Goal: Task Accomplishment & Management: Complete application form

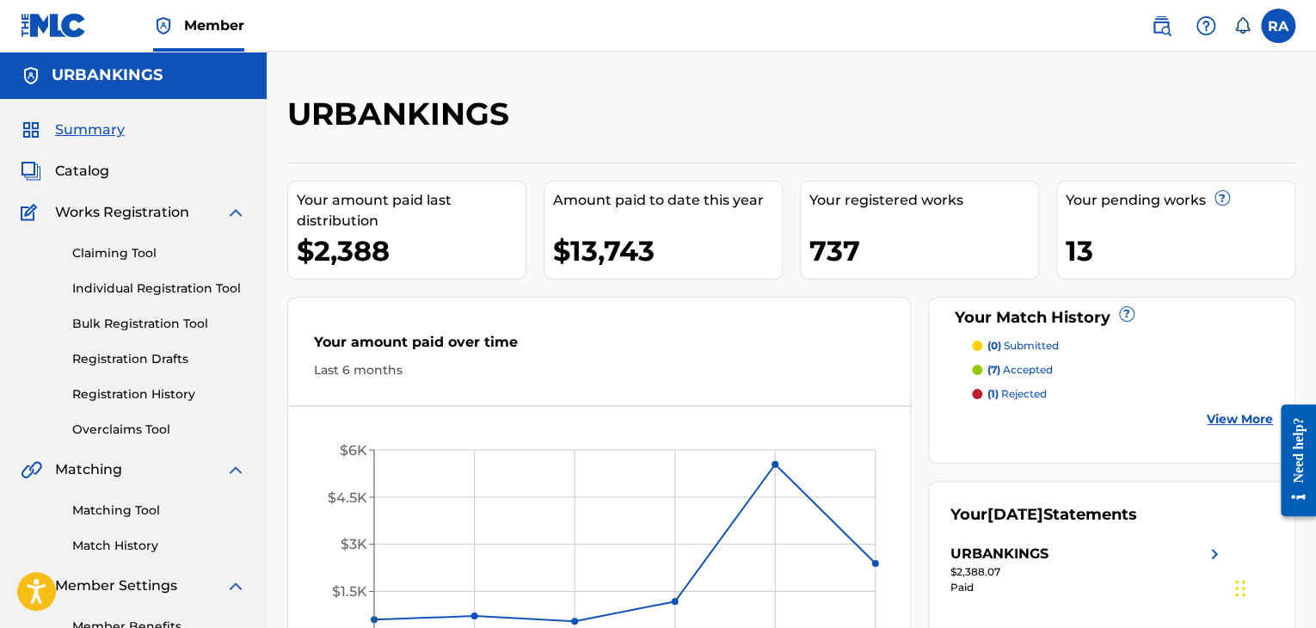
click at [110, 290] on link "Individual Registration Tool" at bounding box center [159, 289] width 174 height 18
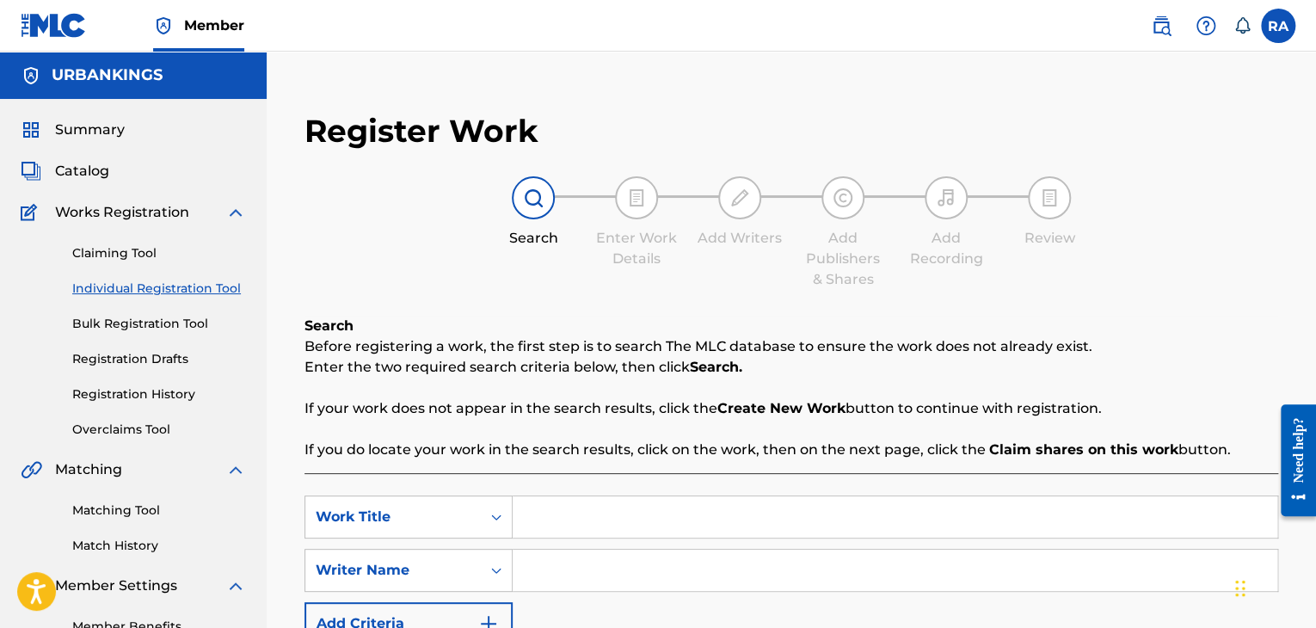
click at [568, 526] on input "Search Form" at bounding box center [895, 516] width 765 height 41
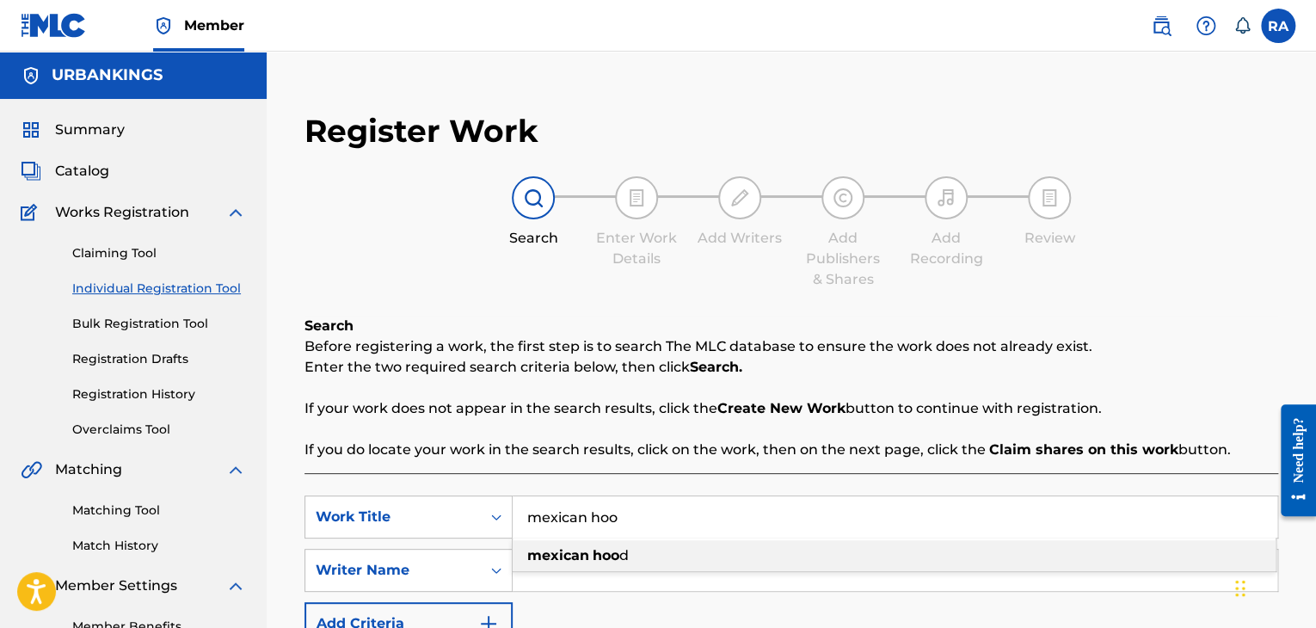
click at [568, 555] on strong "mexican" at bounding box center [558, 555] width 62 height 16
type input "mexican hood"
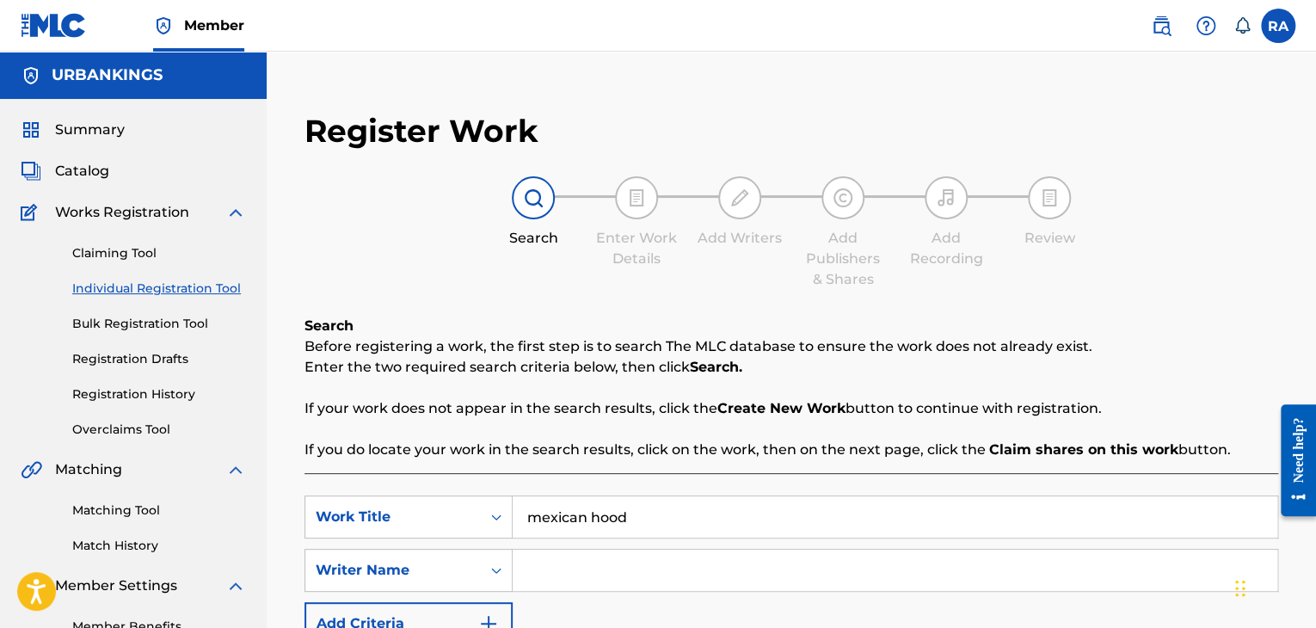
click at [591, 562] on input "Search Form" at bounding box center [895, 570] width 765 height 41
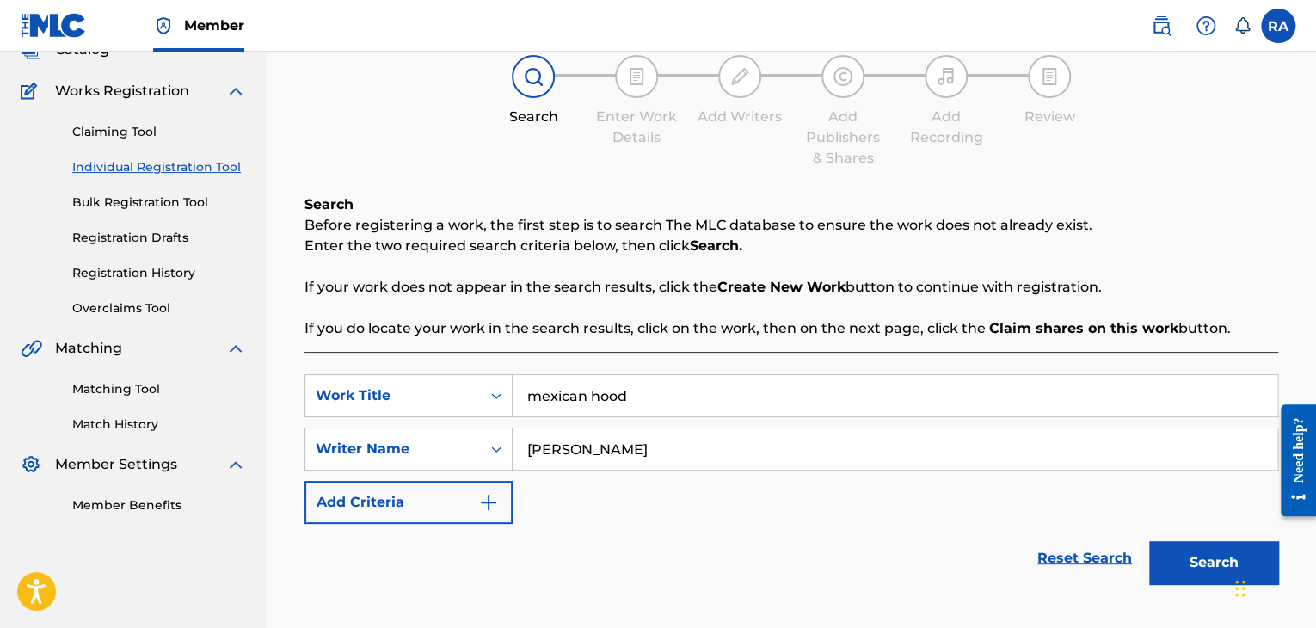
scroll to position [244, 0]
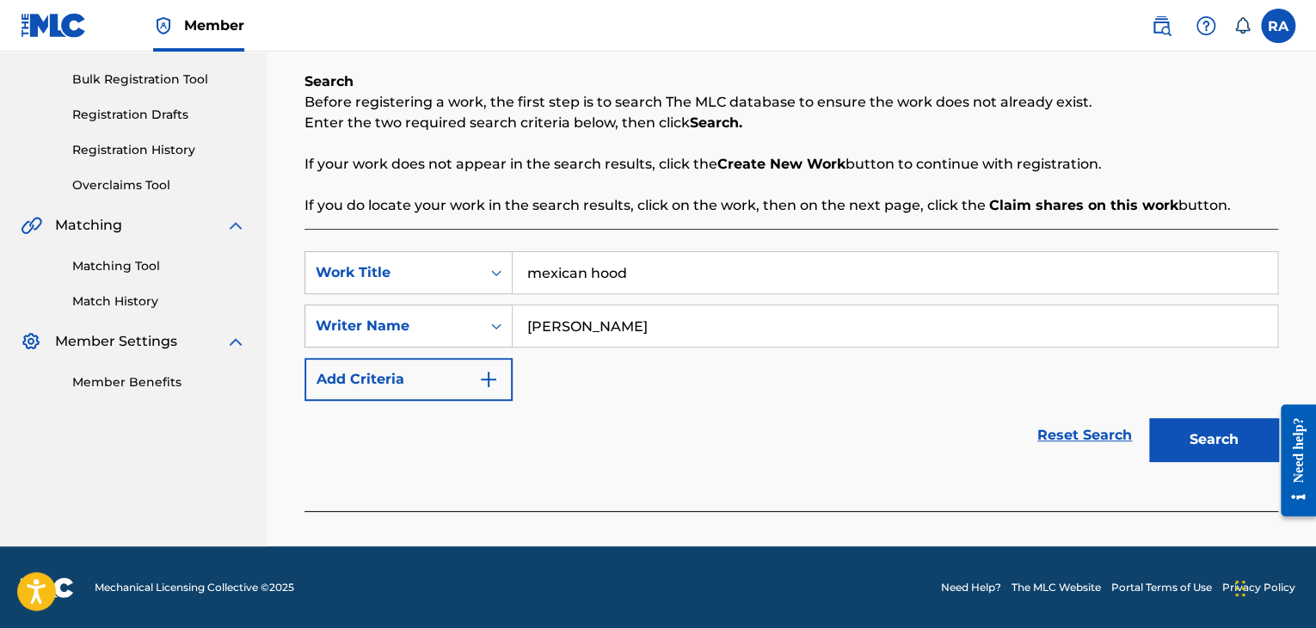
click at [1173, 423] on button "Search" at bounding box center [1213, 439] width 129 height 43
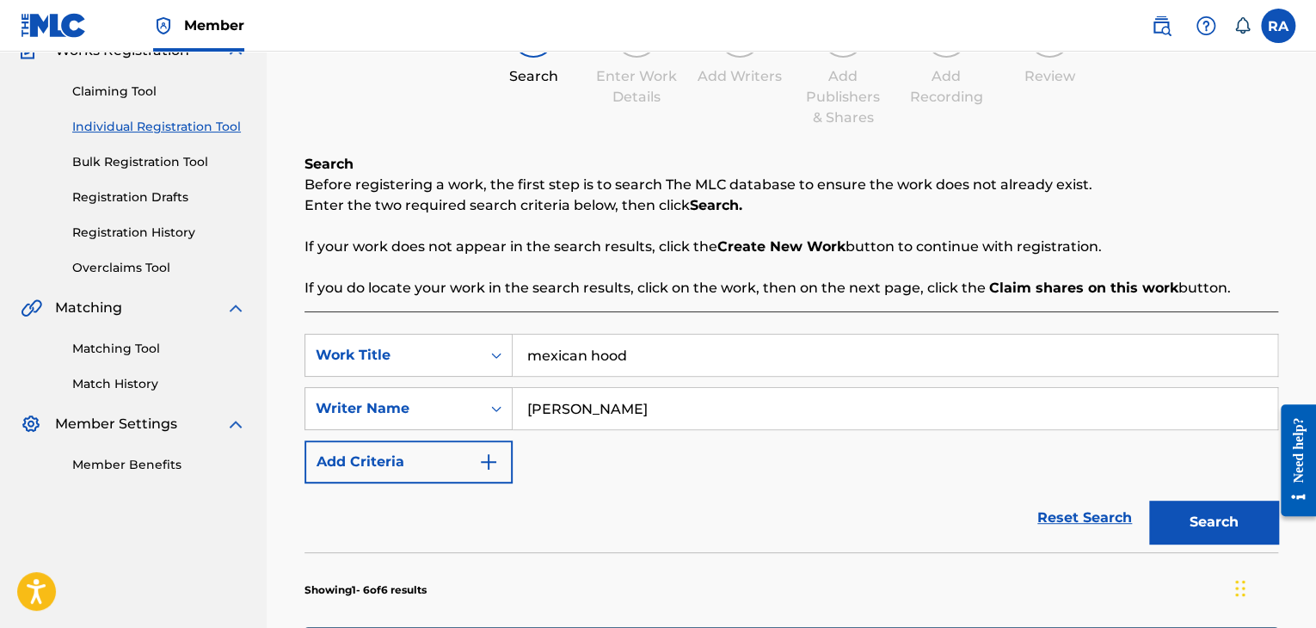
scroll to position [158, 0]
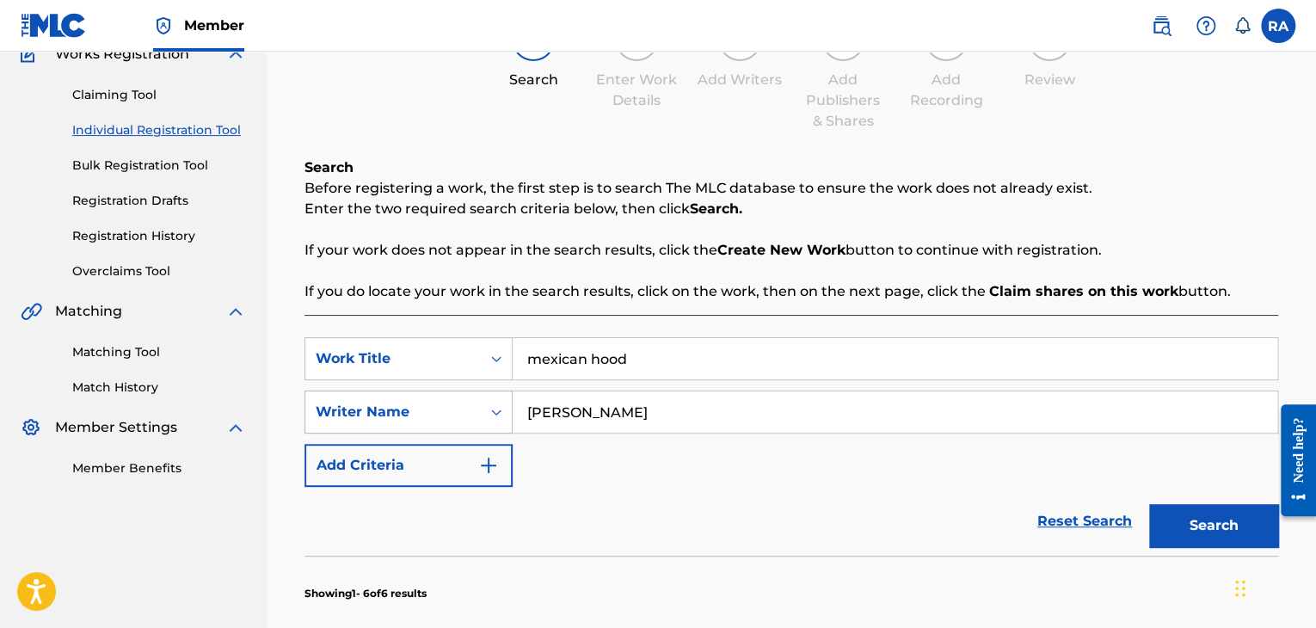
drag, startPoint x: 634, startPoint y: 409, endPoint x: 498, endPoint y: 417, distance: 136.1
click at [498, 417] on div "SearchWithCriteria31f63363-b8d1-448f-b1f8-f09a1b10a978 Writer Name [PERSON_NAME]" at bounding box center [792, 412] width 974 height 43
click at [1230, 520] on button "Search" at bounding box center [1213, 525] width 129 height 43
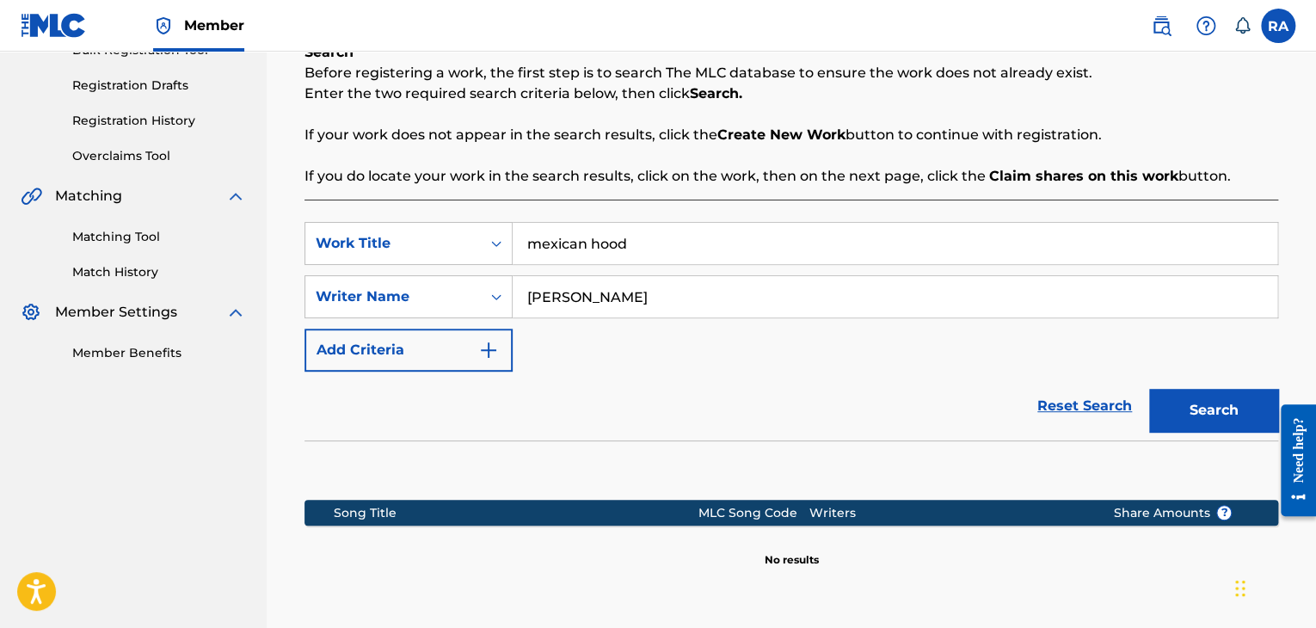
scroll to position [443, 0]
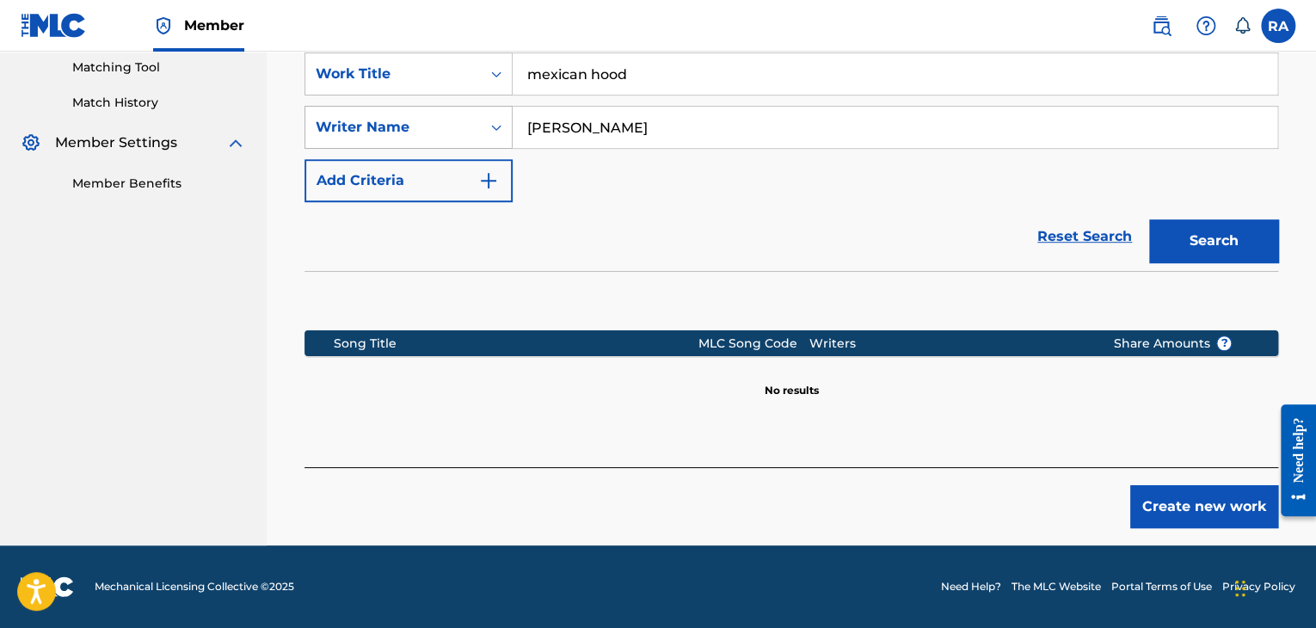
drag, startPoint x: 646, startPoint y: 125, endPoint x: 422, endPoint y: 114, distance: 223.9
click at [422, 114] on div "SearchWithCriteria31f63363-b8d1-448f-b1f8-f09a1b10a978 Writer Name [PERSON_NAME]" at bounding box center [792, 127] width 974 height 43
type input "[PERSON_NAME]"
click at [1220, 242] on button "Search" at bounding box center [1213, 240] width 129 height 43
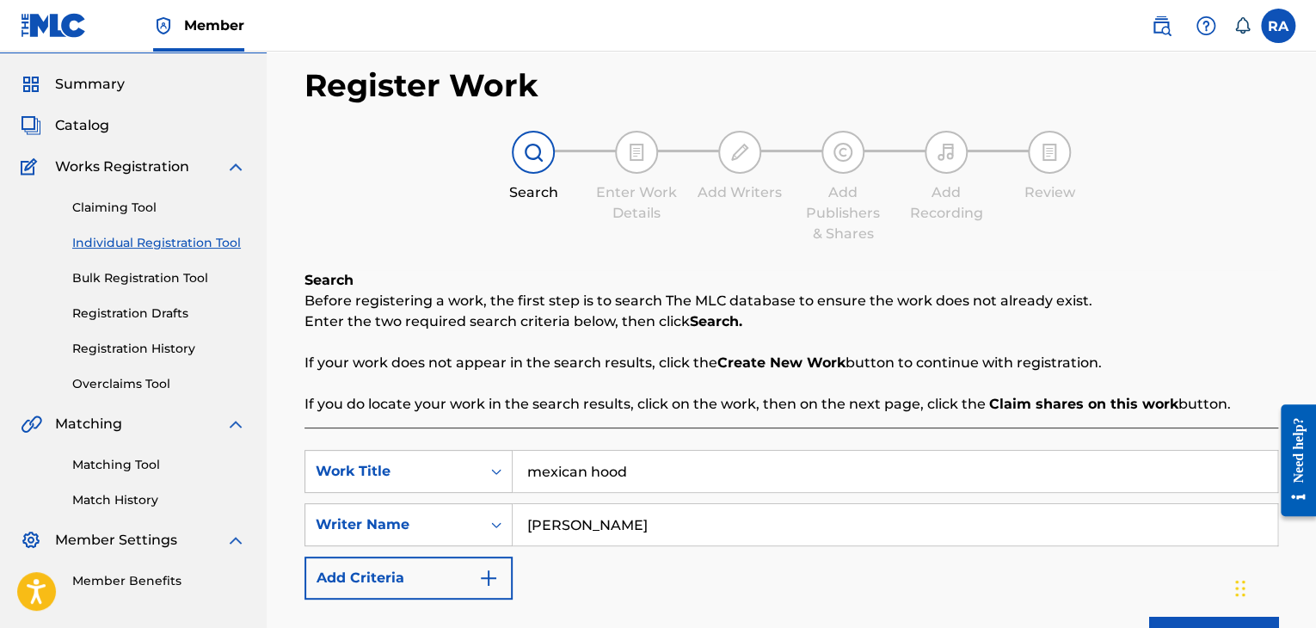
scroll to position [0, 0]
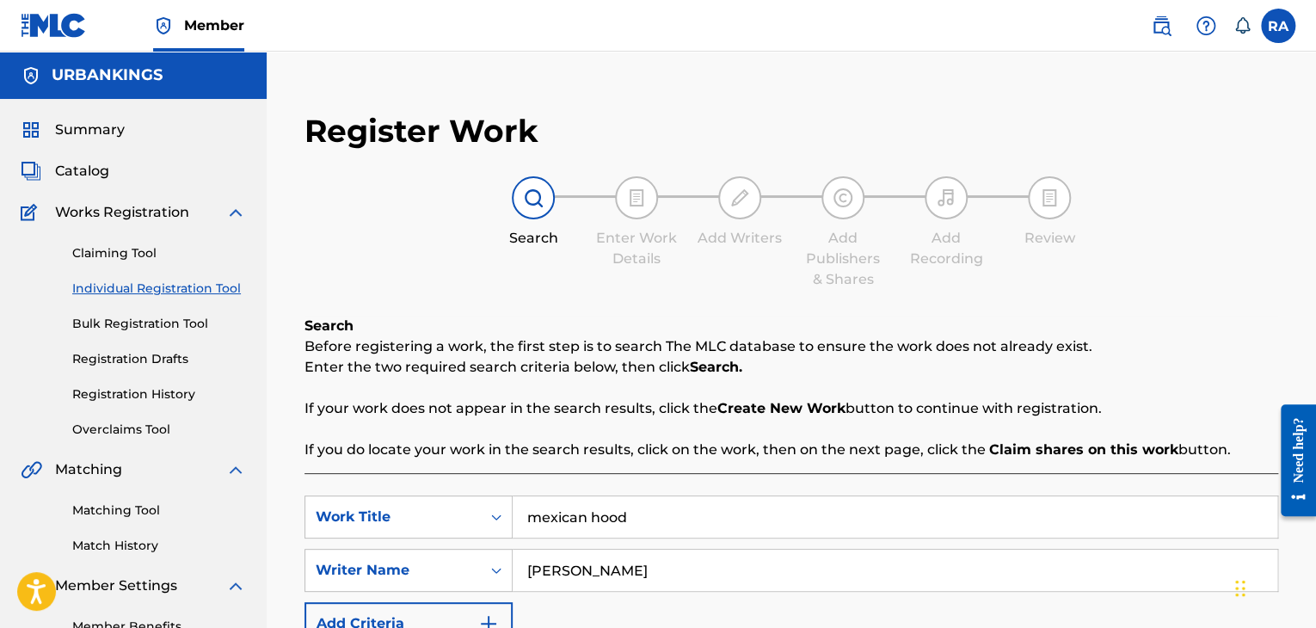
click at [117, 398] on link "Registration History" at bounding box center [159, 394] width 174 height 18
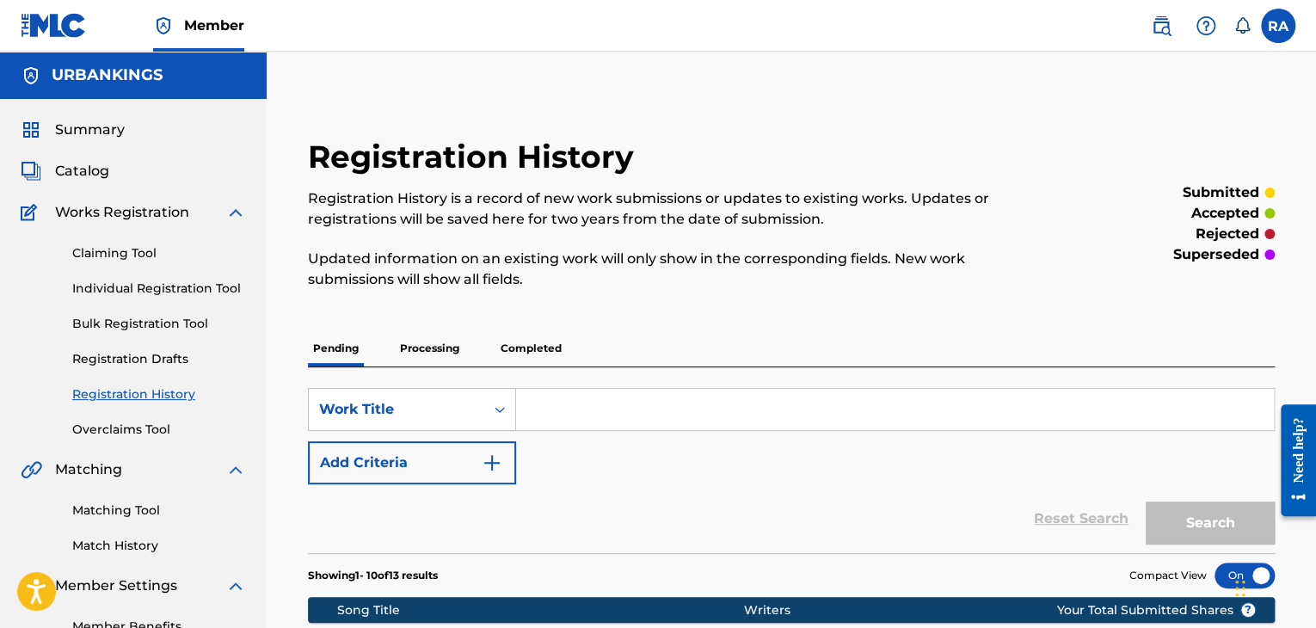
click at [540, 353] on p "Completed" at bounding box center [530, 348] width 71 height 36
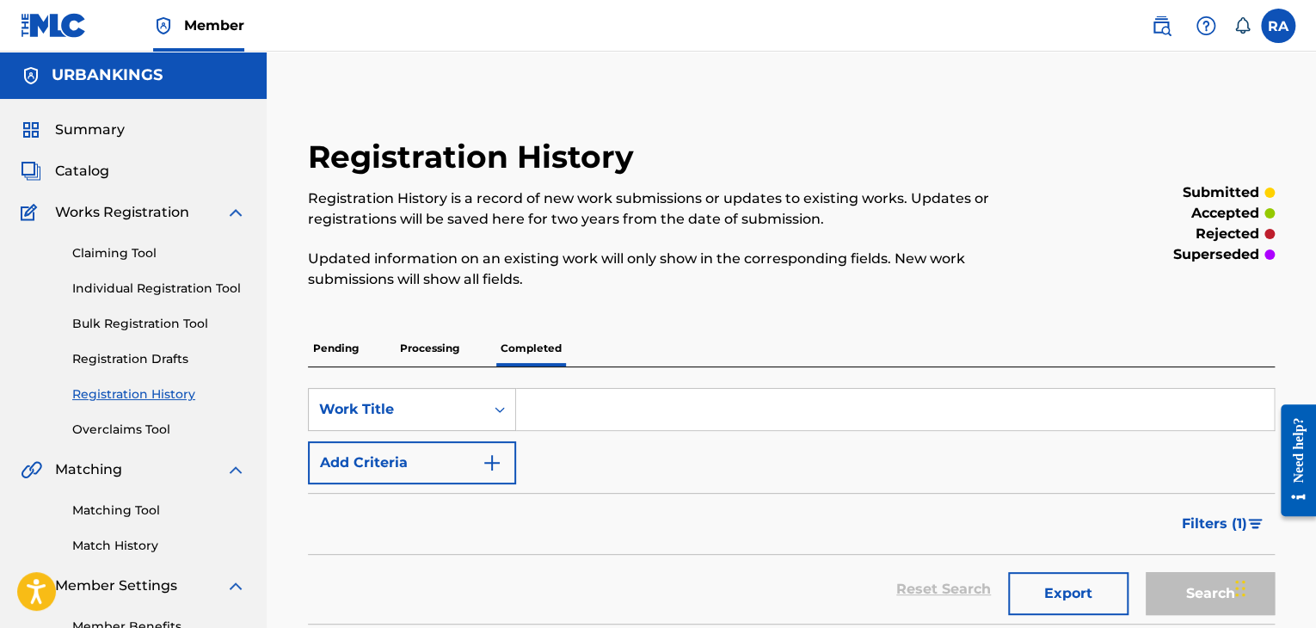
click at [602, 405] on input "Search Form" at bounding box center [895, 409] width 758 height 41
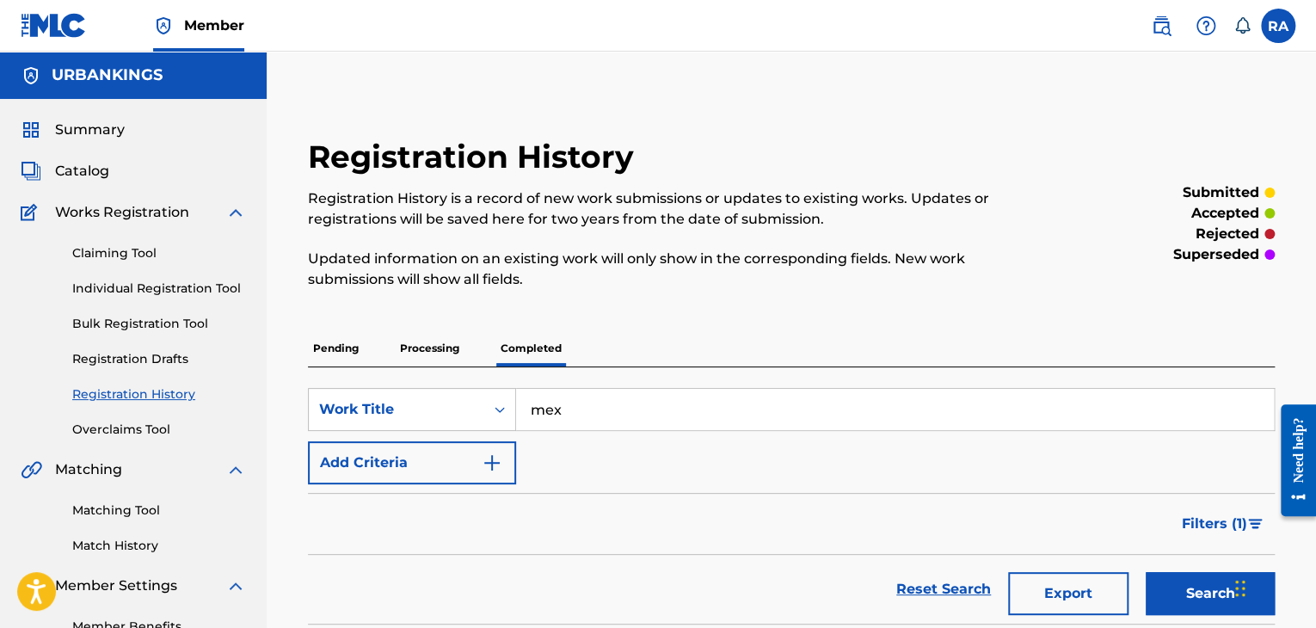
type input "mexican hood"
click at [1200, 575] on button "Search" at bounding box center [1210, 593] width 129 height 43
click at [138, 293] on link "Individual Registration Tool" at bounding box center [159, 289] width 174 height 18
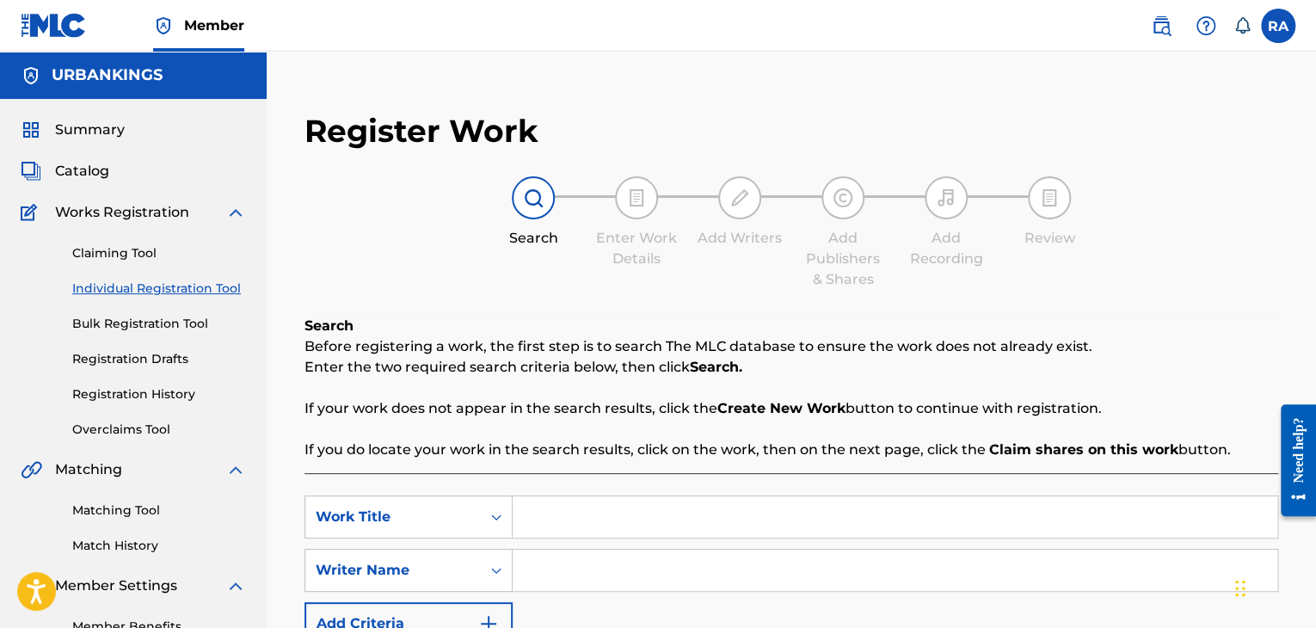
click at [645, 513] on input "Search Form" at bounding box center [895, 516] width 765 height 41
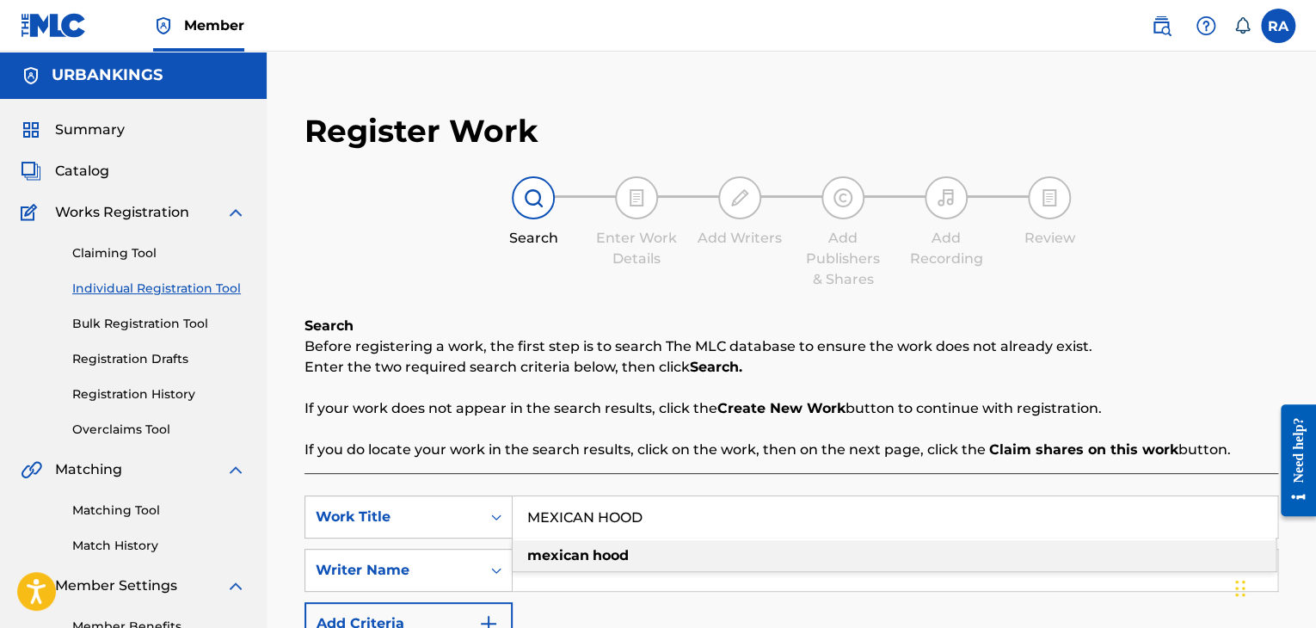
type input "MEXICAN HOOD"
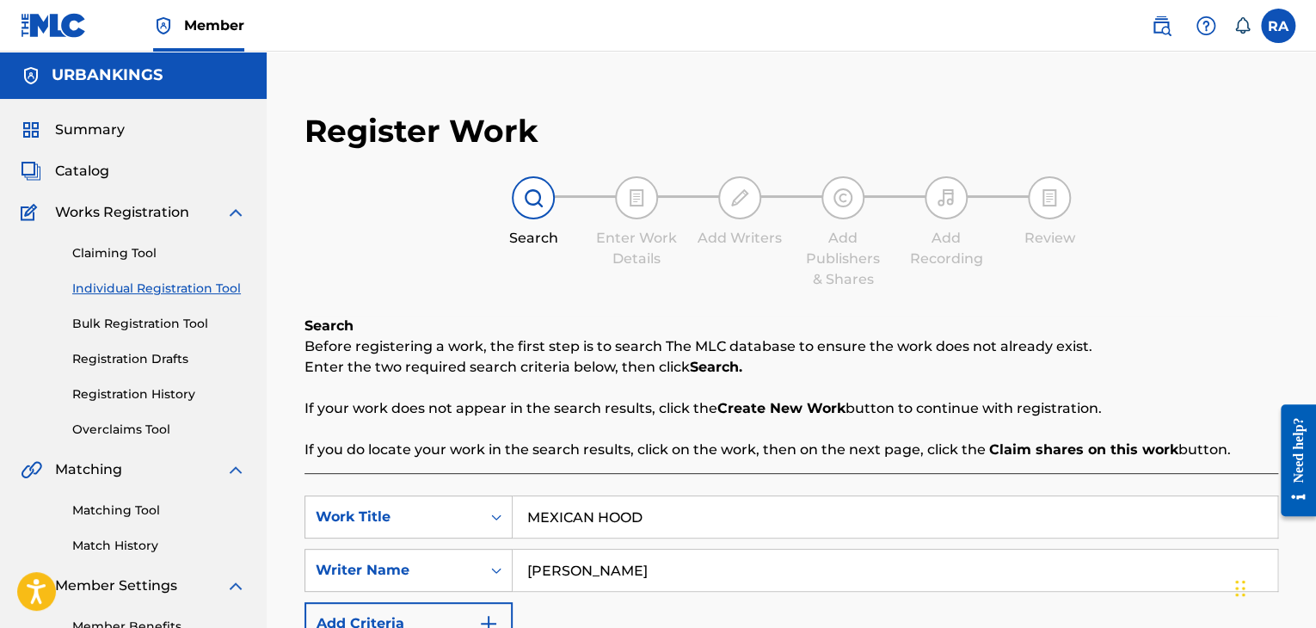
type input "J"
type input "[PERSON_NAME]"
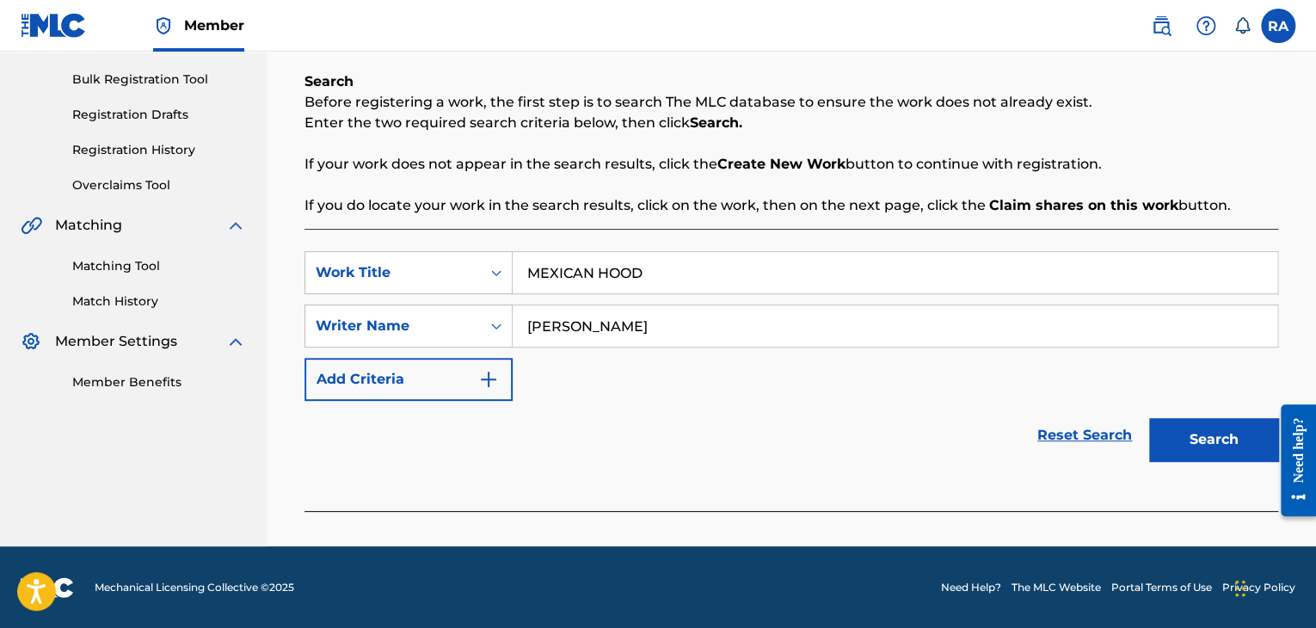
click at [1242, 447] on button "Search" at bounding box center [1213, 439] width 129 height 43
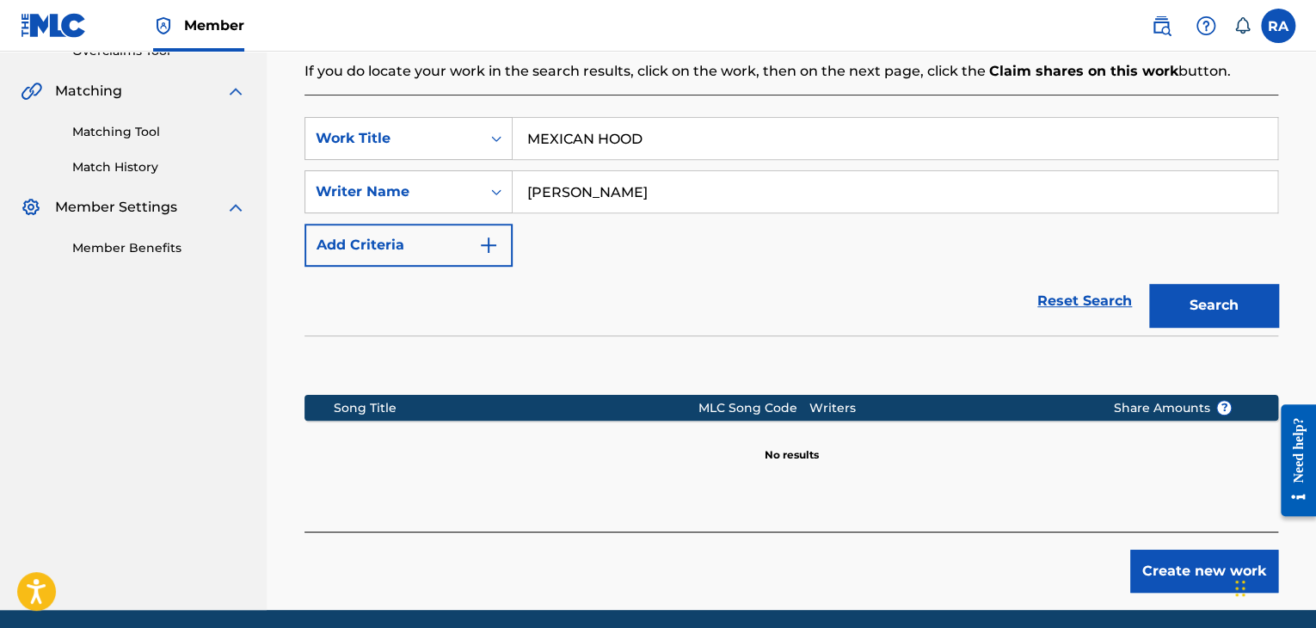
scroll to position [443, 0]
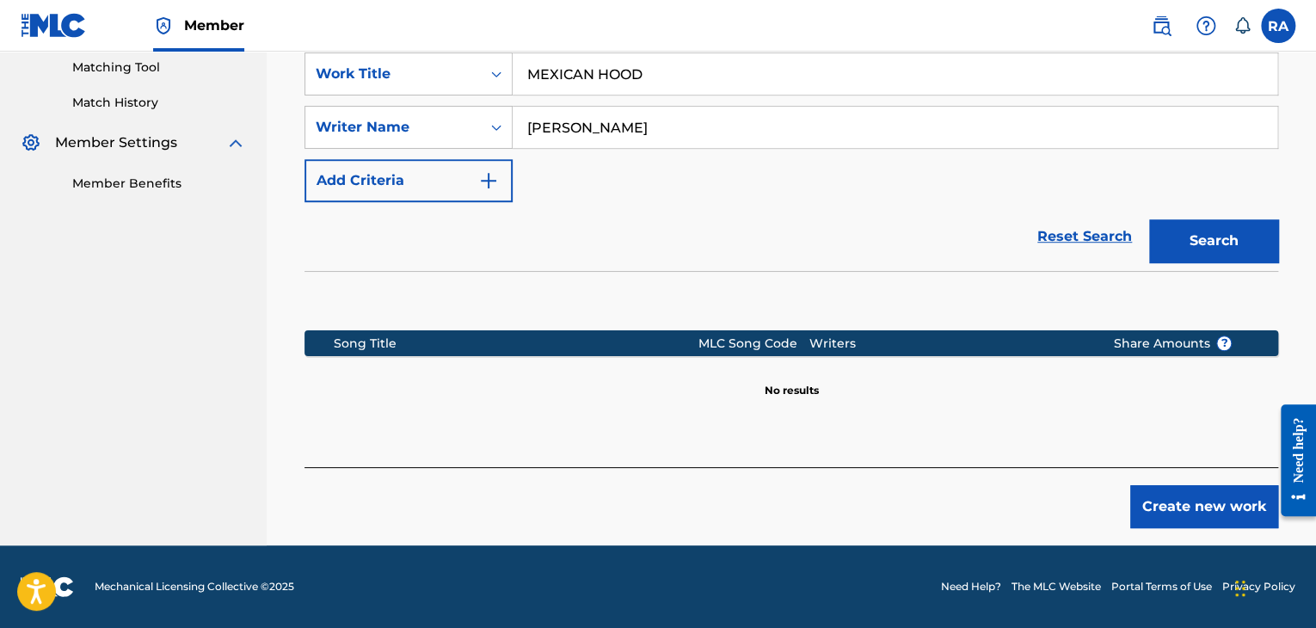
click at [1170, 493] on button "Create new work" at bounding box center [1204, 506] width 148 height 43
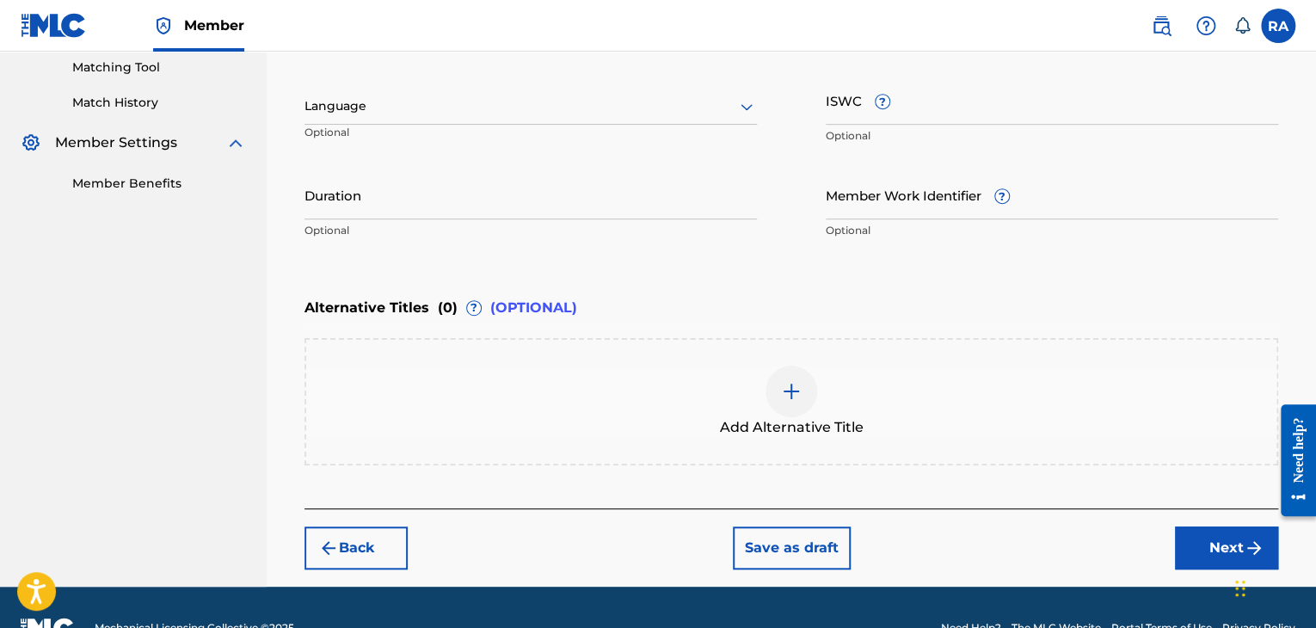
click at [391, 195] on input "Duration" at bounding box center [531, 194] width 452 height 49
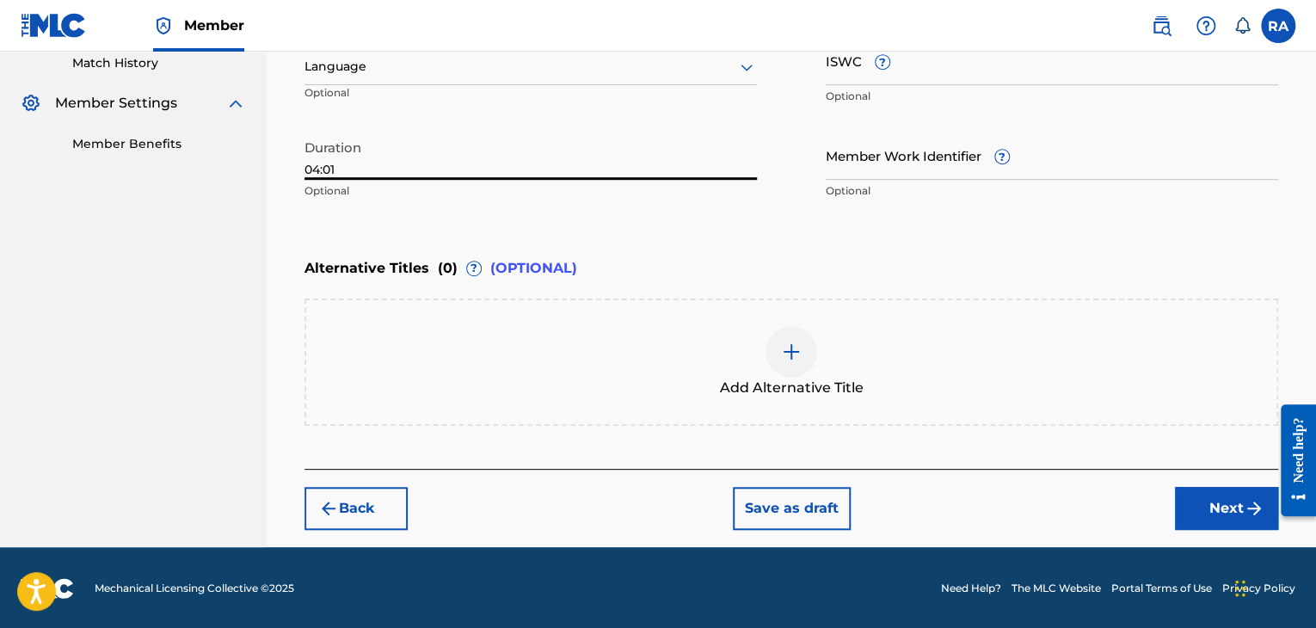
type input "04:01"
click at [1197, 496] on button "Next" at bounding box center [1226, 508] width 103 height 43
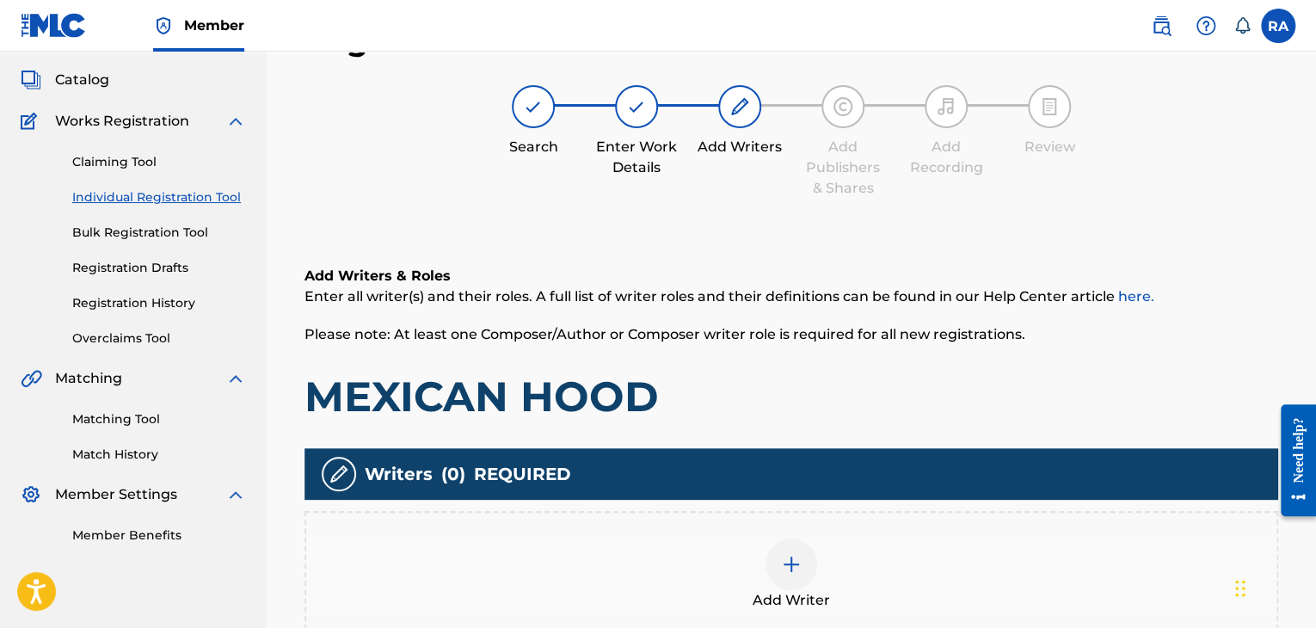
scroll to position [77, 0]
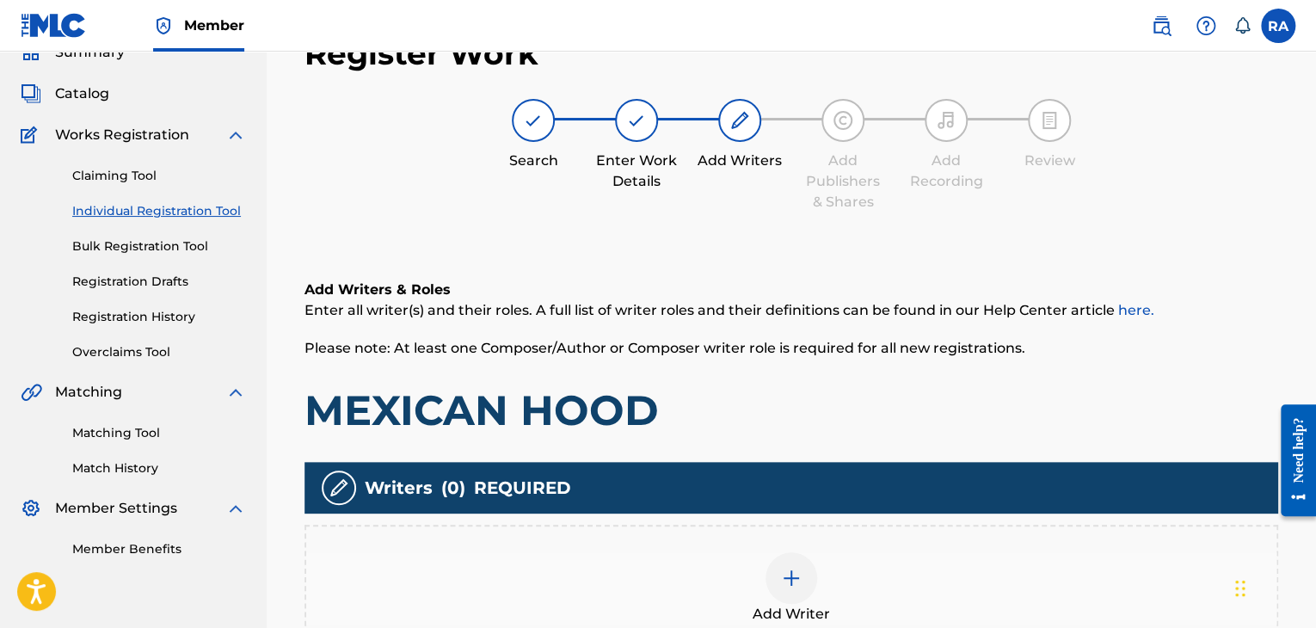
click at [782, 586] on img at bounding box center [791, 578] width 21 height 21
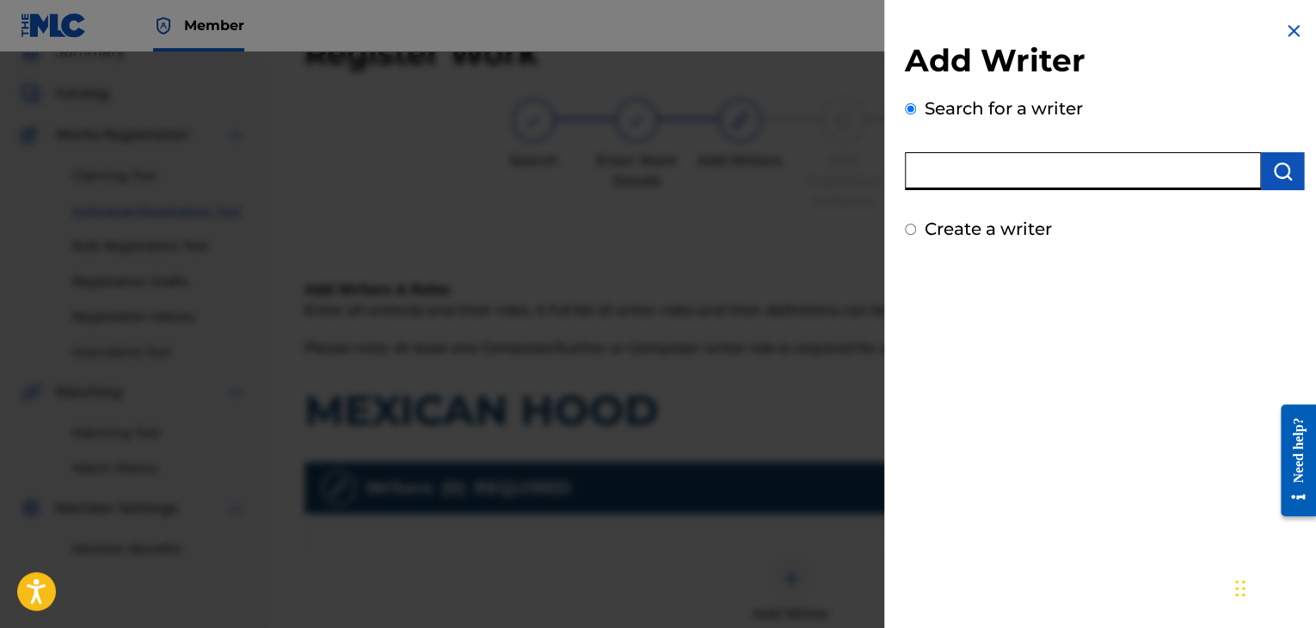
click at [941, 188] on input "text" at bounding box center [1083, 171] width 356 height 38
type input "[PERSON_NAME]"
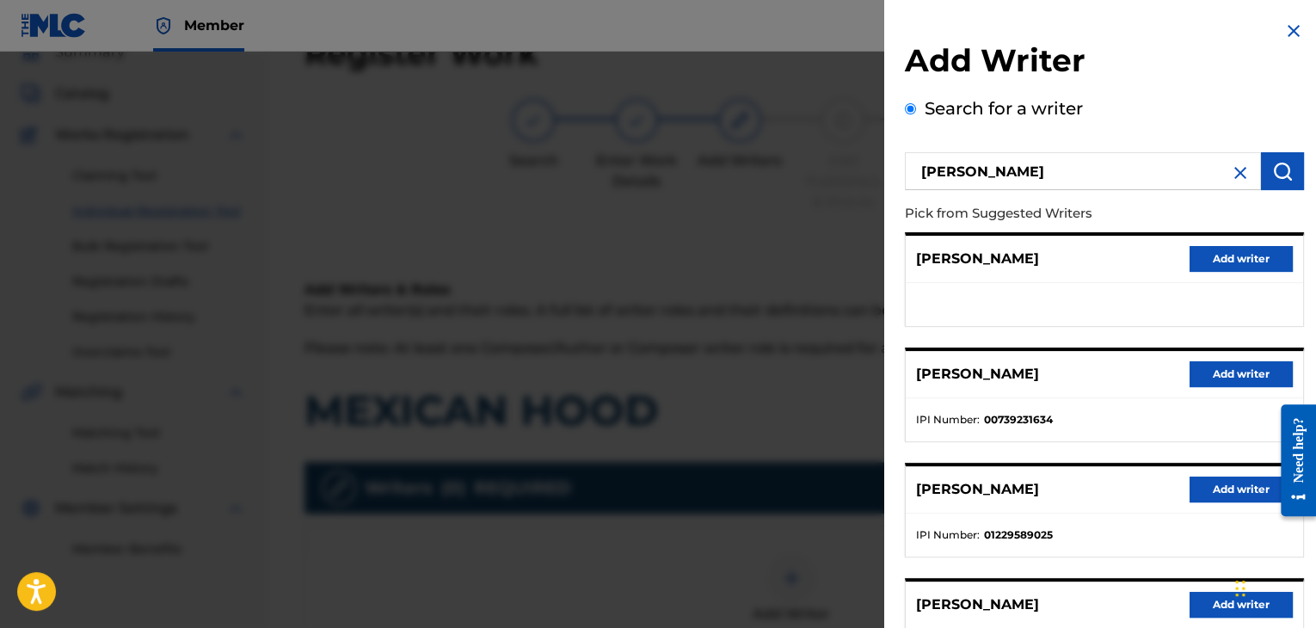
click at [1197, 368] on button "Add writer" at bounding box center [1241, 374] width 103 height 26
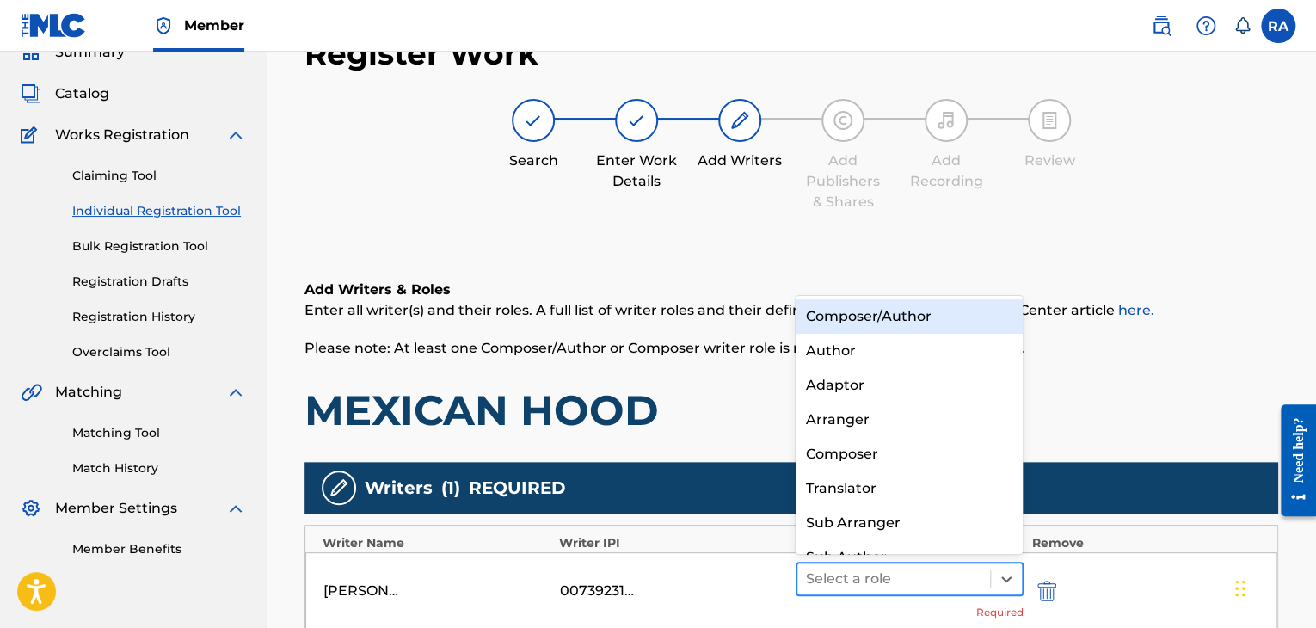
click at [871, 583] on div at bounding box center [893, 579] width 175 height 24
click at [821, 316] on div "Composer/Author" at bounding box center [910, 316] width 228 height 34
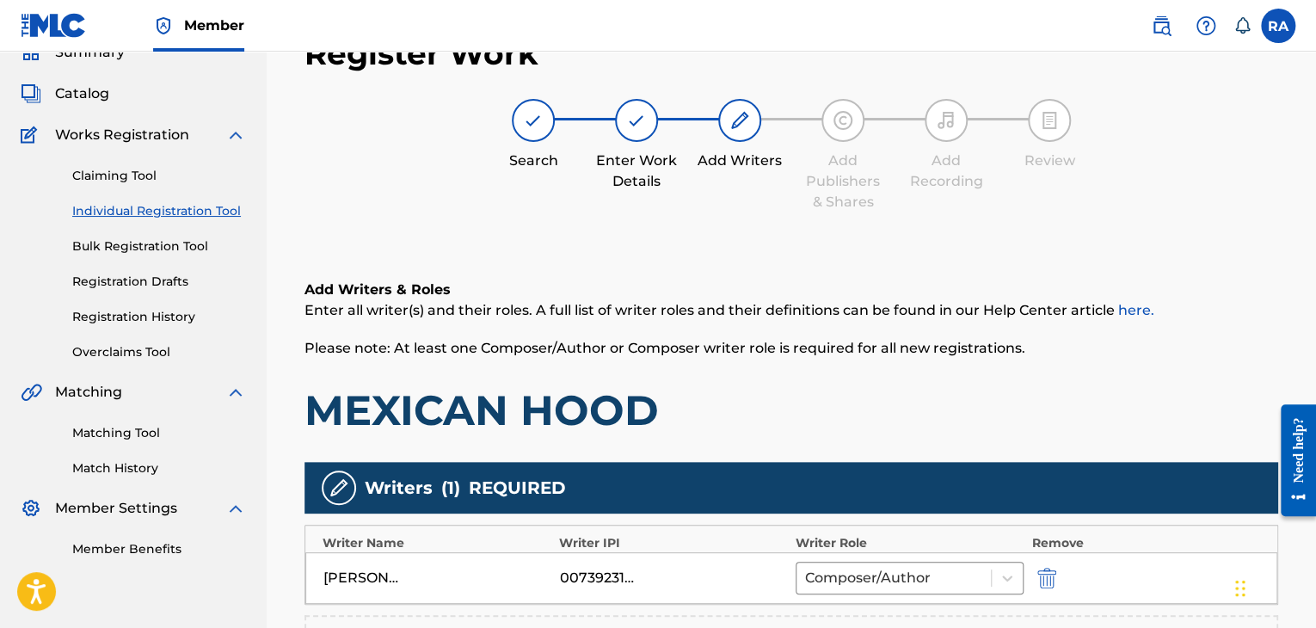
scroll to position [434, 0]
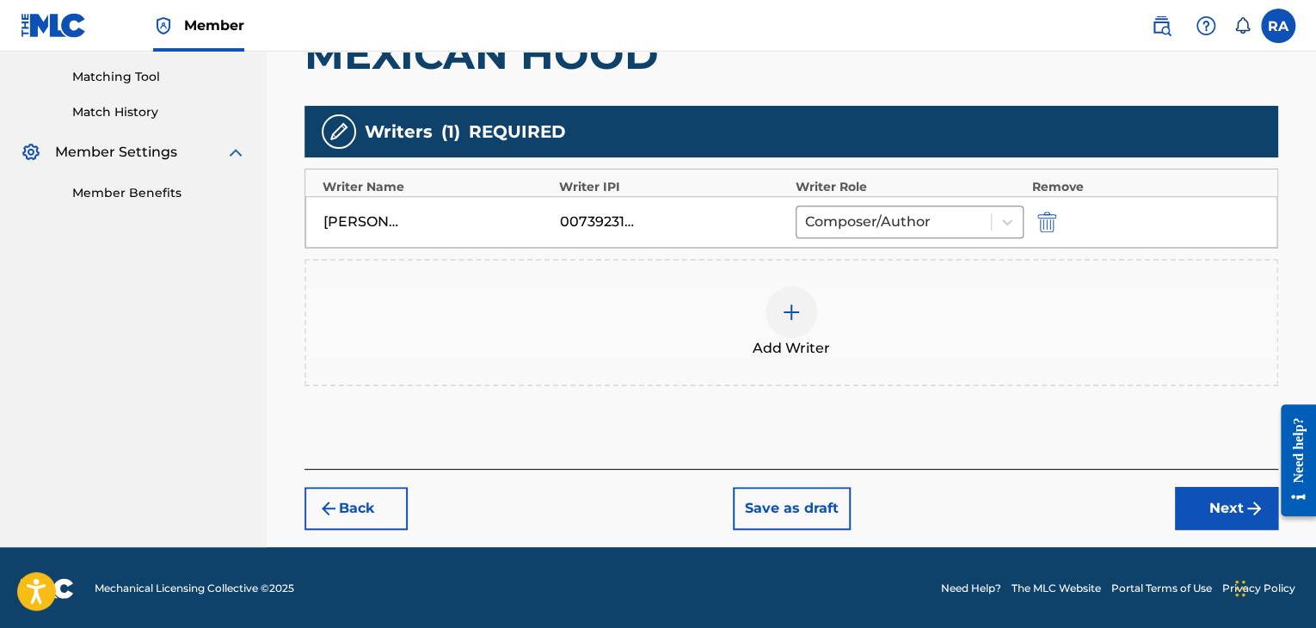
click at [1209, 510] on button "Next" at bounding box center [1226, 508] width 103 height 43
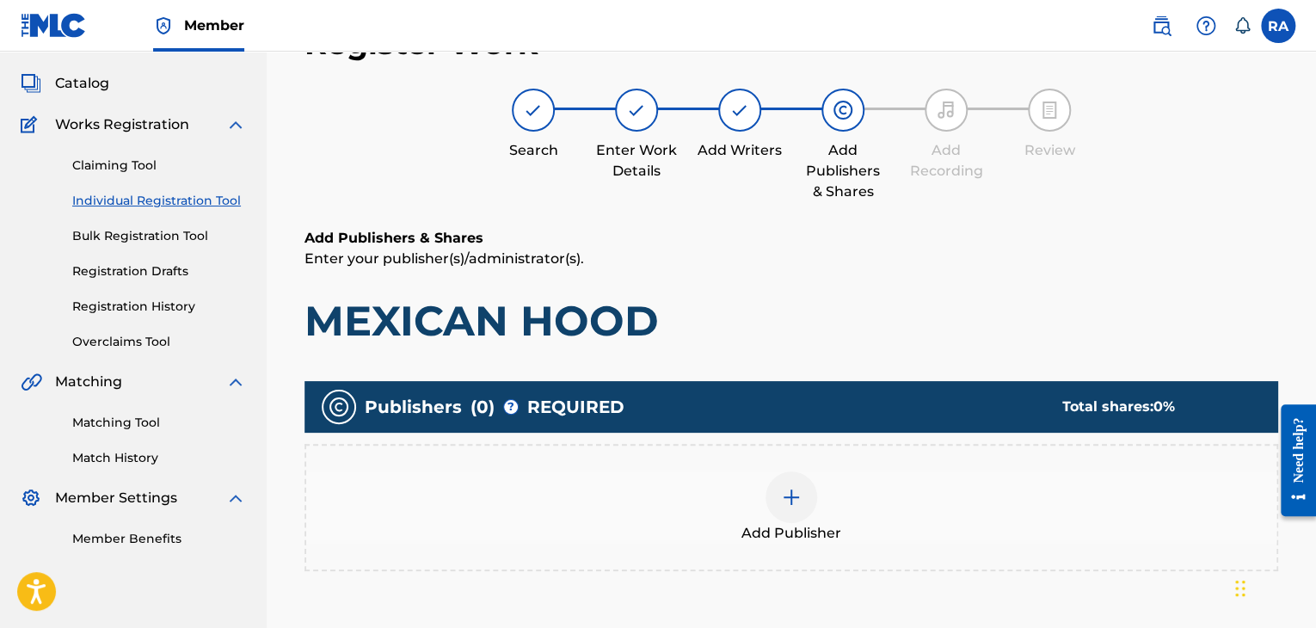
scroll to position [77, 0]
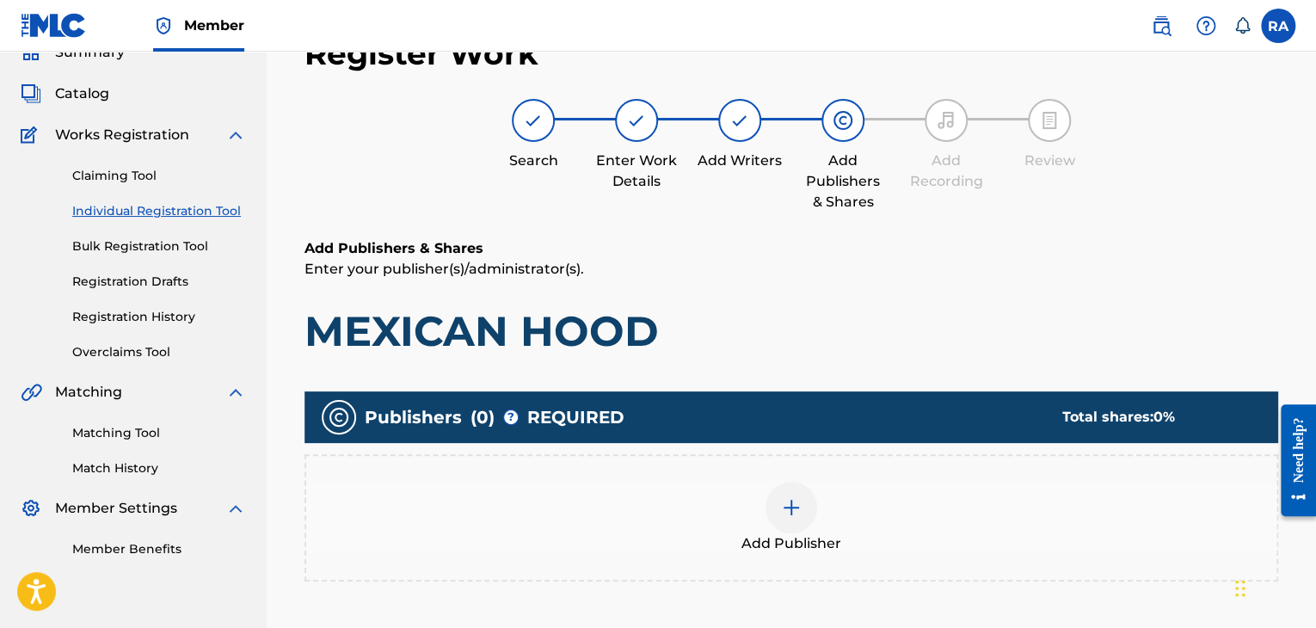
click at [802, 508] on div at bounding box center [792, 508] width 52 height 52
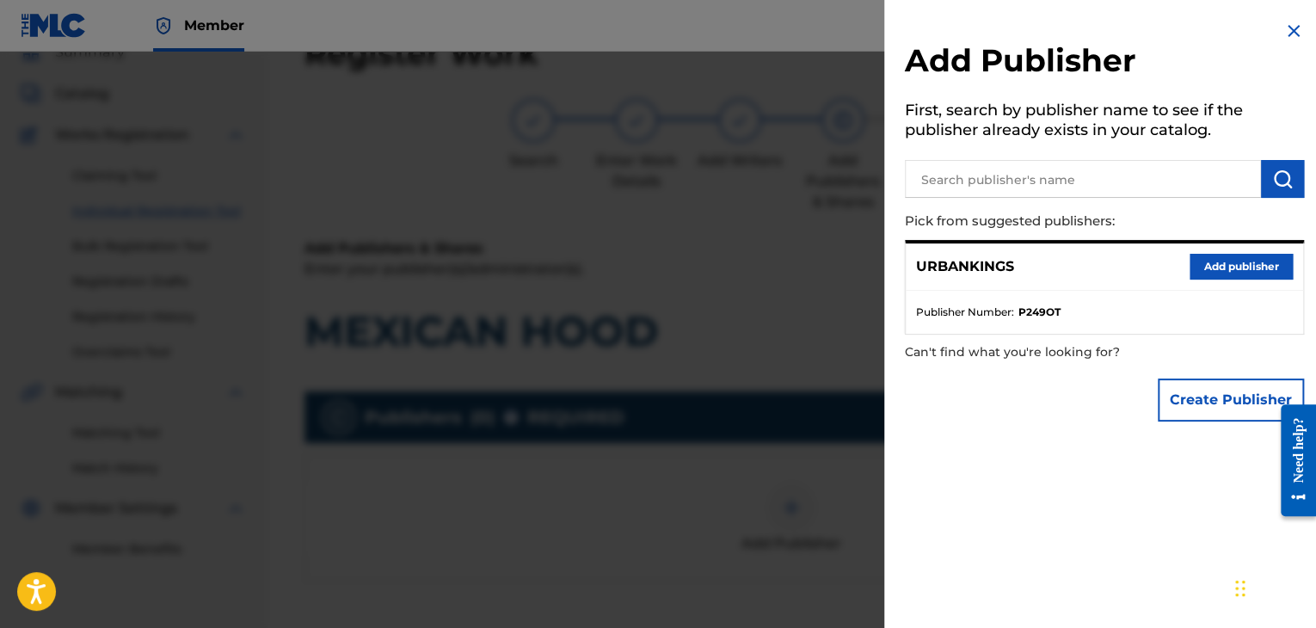
click at [1230, 254] on button "Add publisher" at bounding box center [1241, 267] width 103 height 26
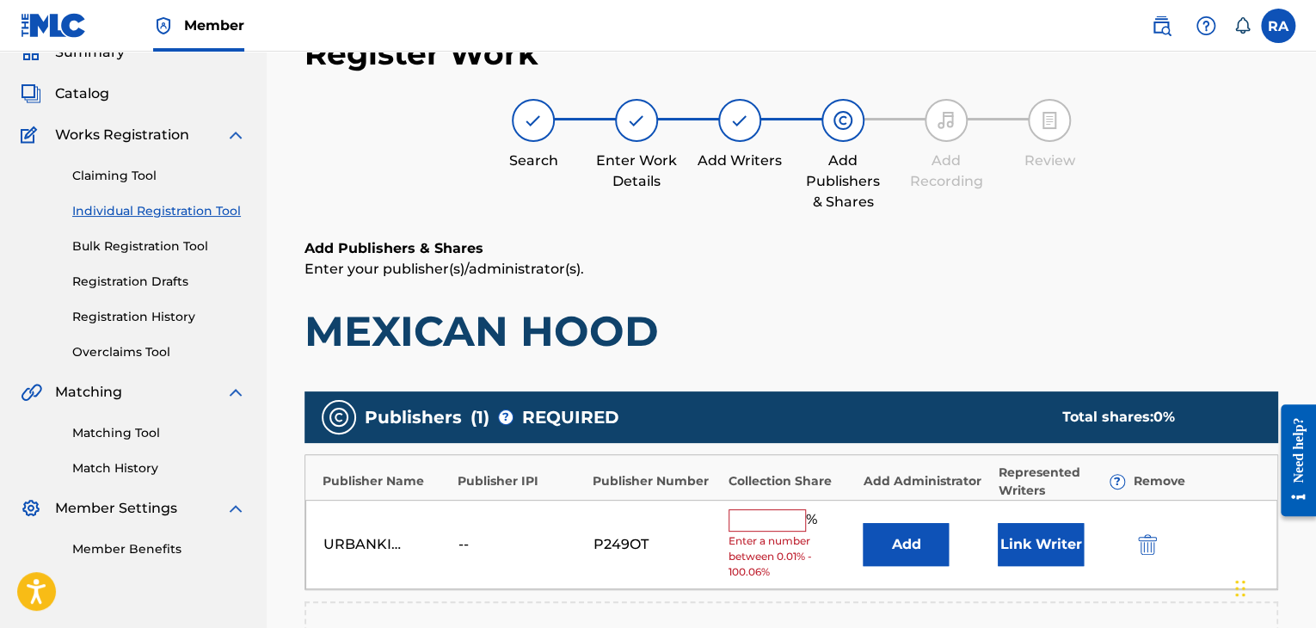
click at [741, 521] on input "text" at bounding box center [767, 520] width 77 height 22
type input "100"
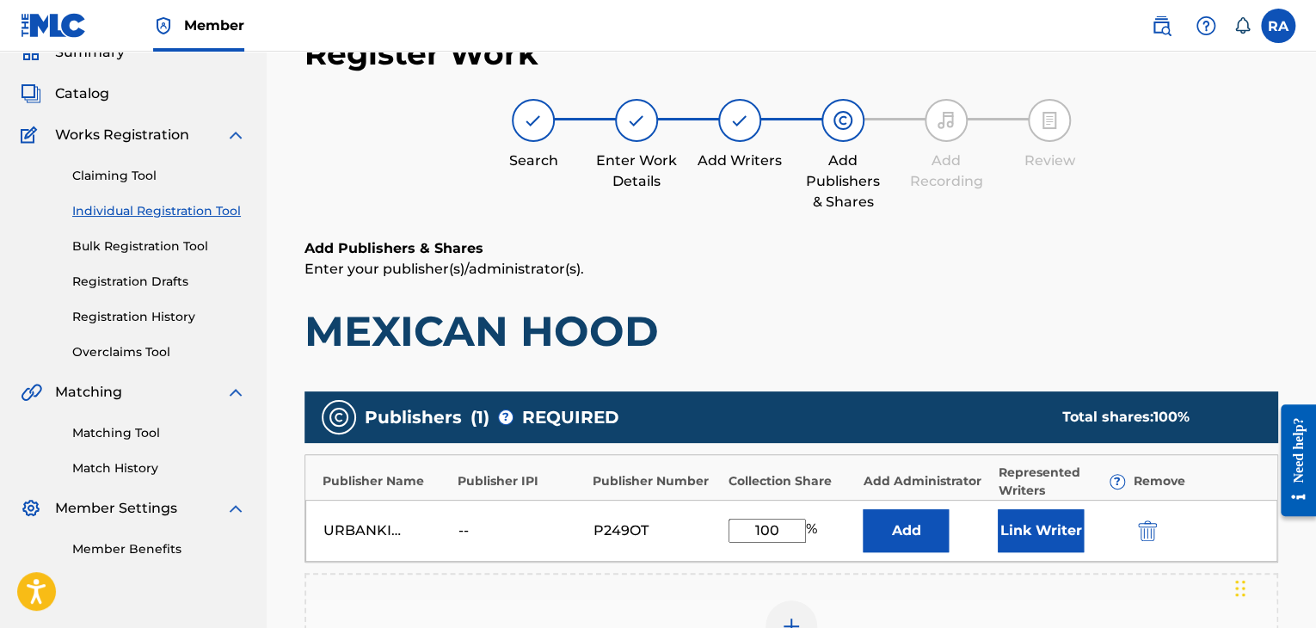
click at [1029, 534] on button "Link Writer" at bounding box center [1041, 530] width 86 height 43
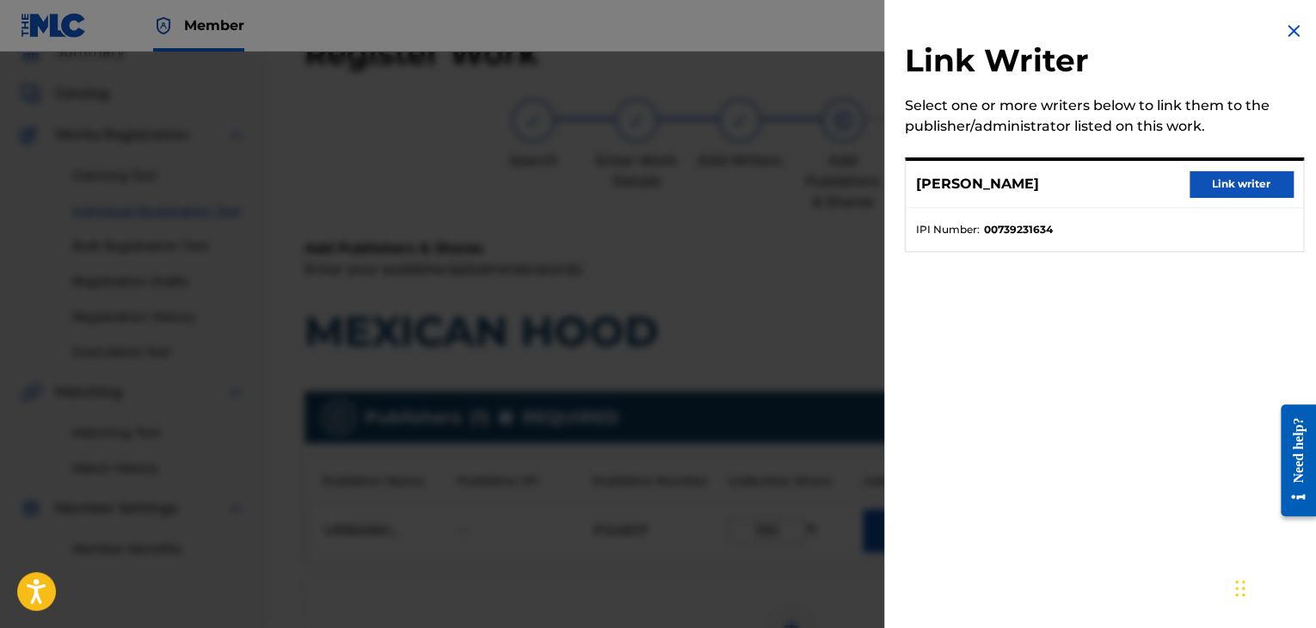
click at [1209, 181] on button "Link writer" at bounding box center [1241, 184] width 103 height 26
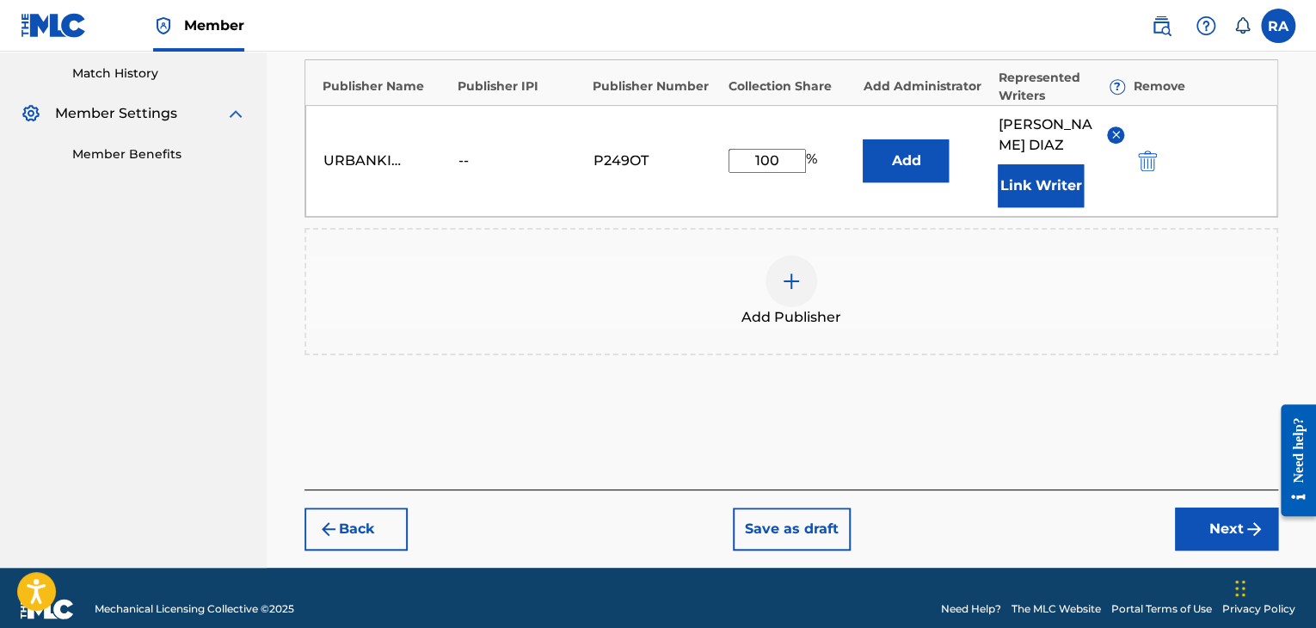
click at [1203, 512] on button "Next" at bounding box center [1226, 529] width 103 height 43
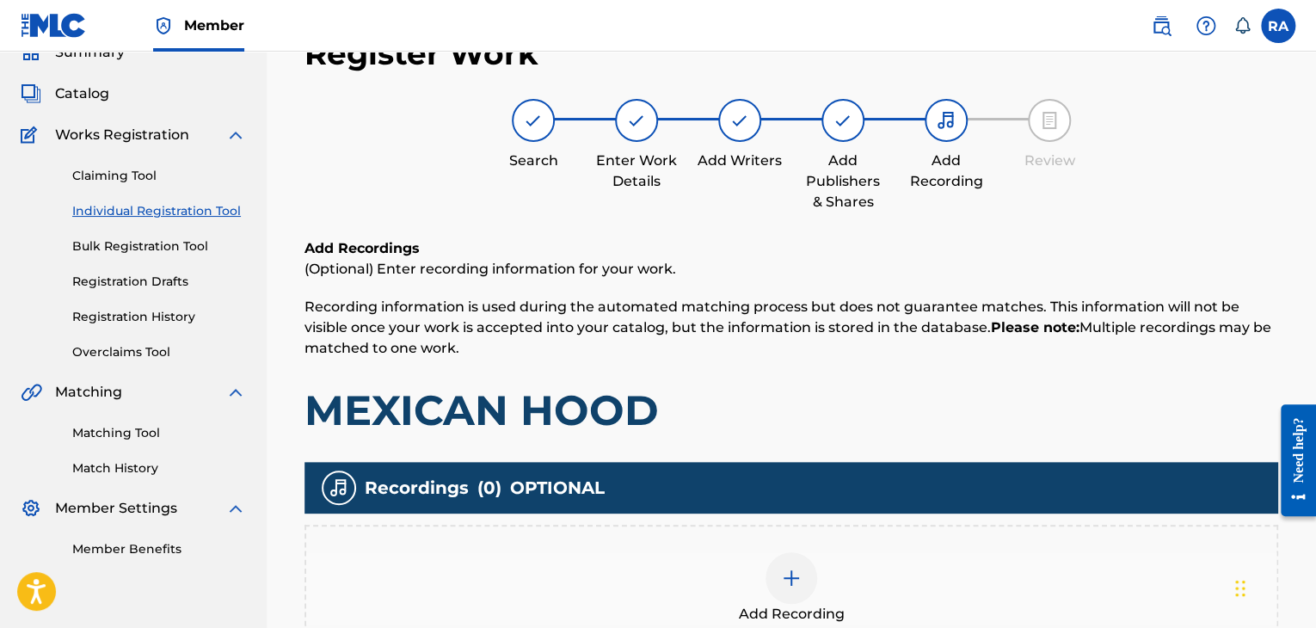
scroll to position [317, 0]
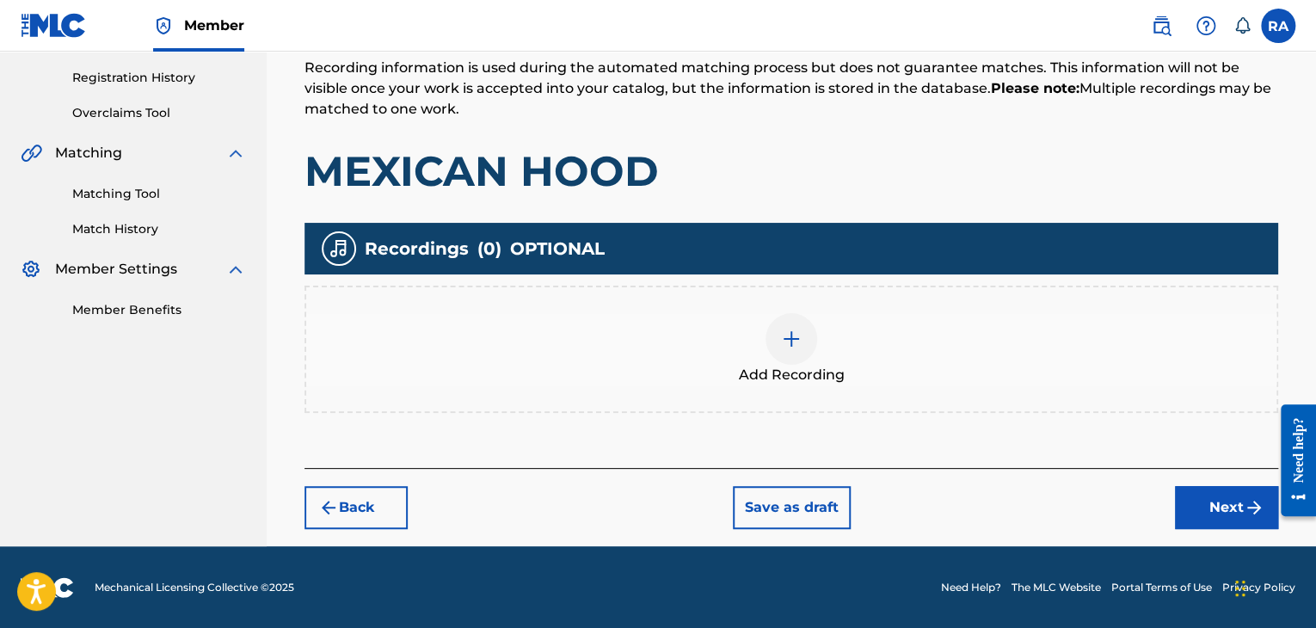
click at [801, 331] on img at bounding box center [791, 339] width 21 height 21
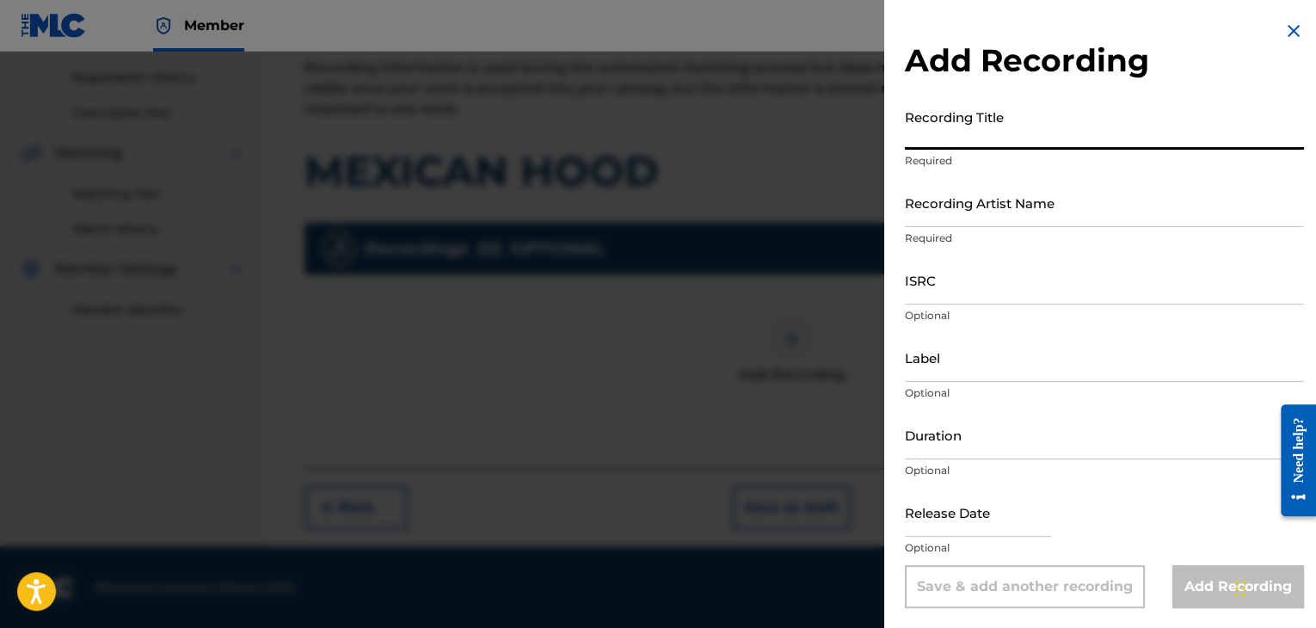
click at [947, 142] on input "Recording Title" at bounding box center [1104, 125] width 399 height 49
type input "MEXICAN HOOD"
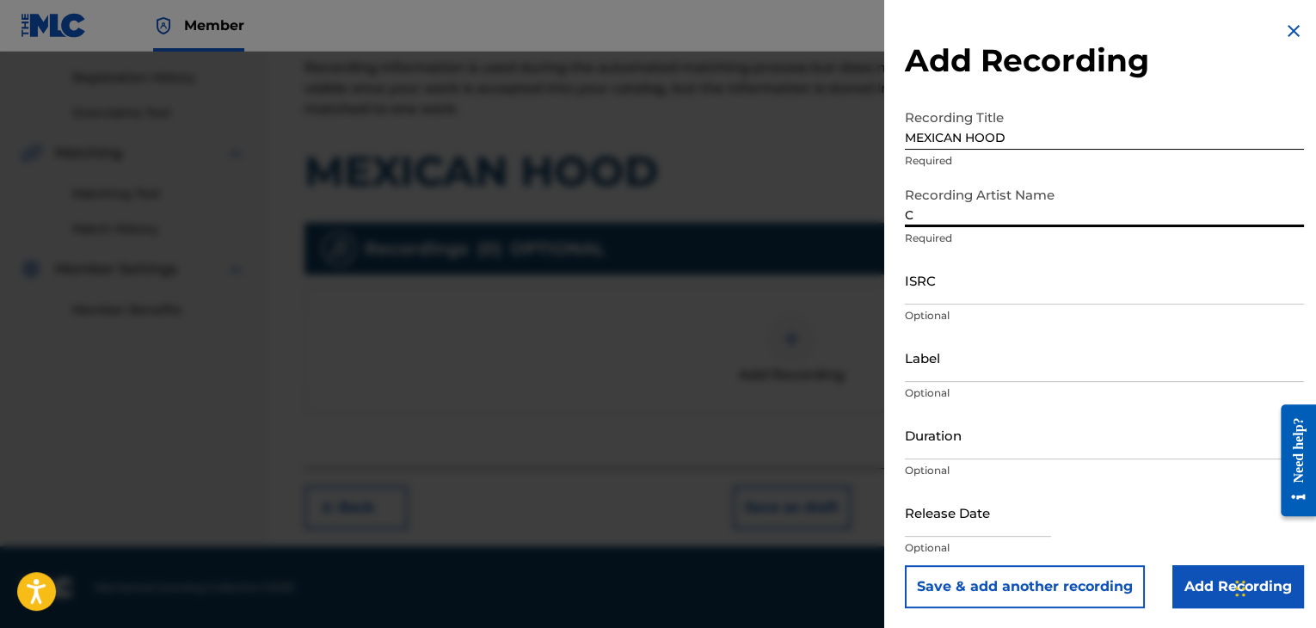
type input "[PERSON_NAME]"
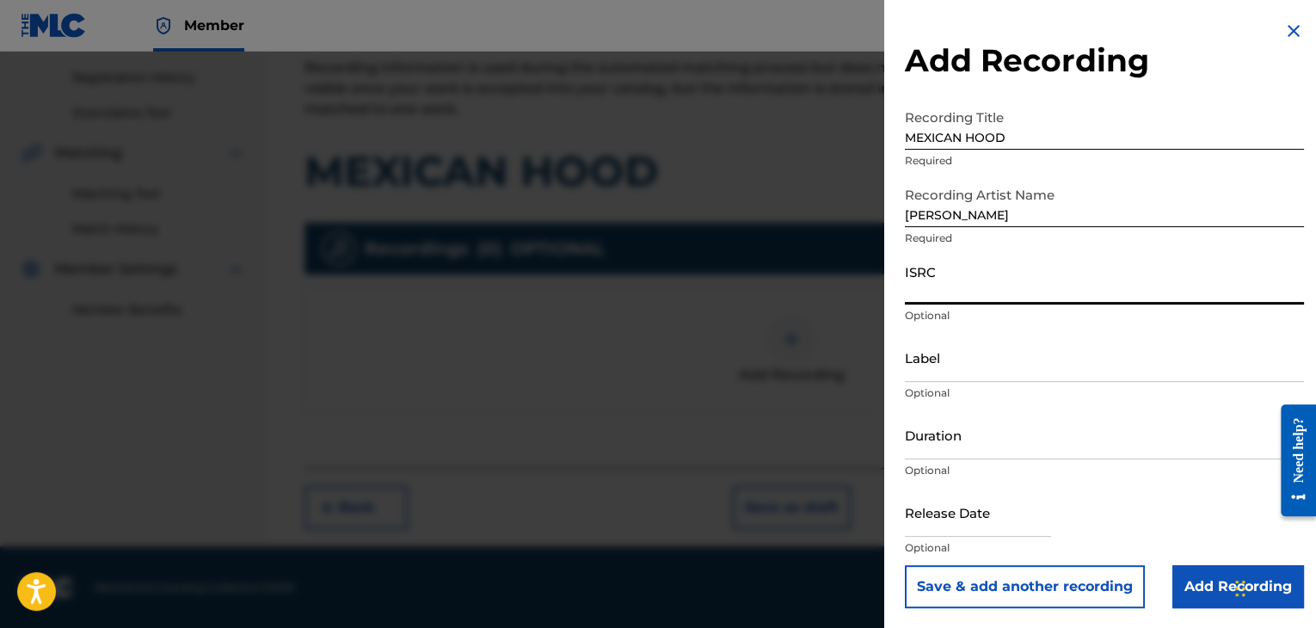
paste input "USPRZ0910057"
type input "USPRZ0910057"
click at [926, 363] on input "Label" at bounding box center [1104, 357] width 399 height 49
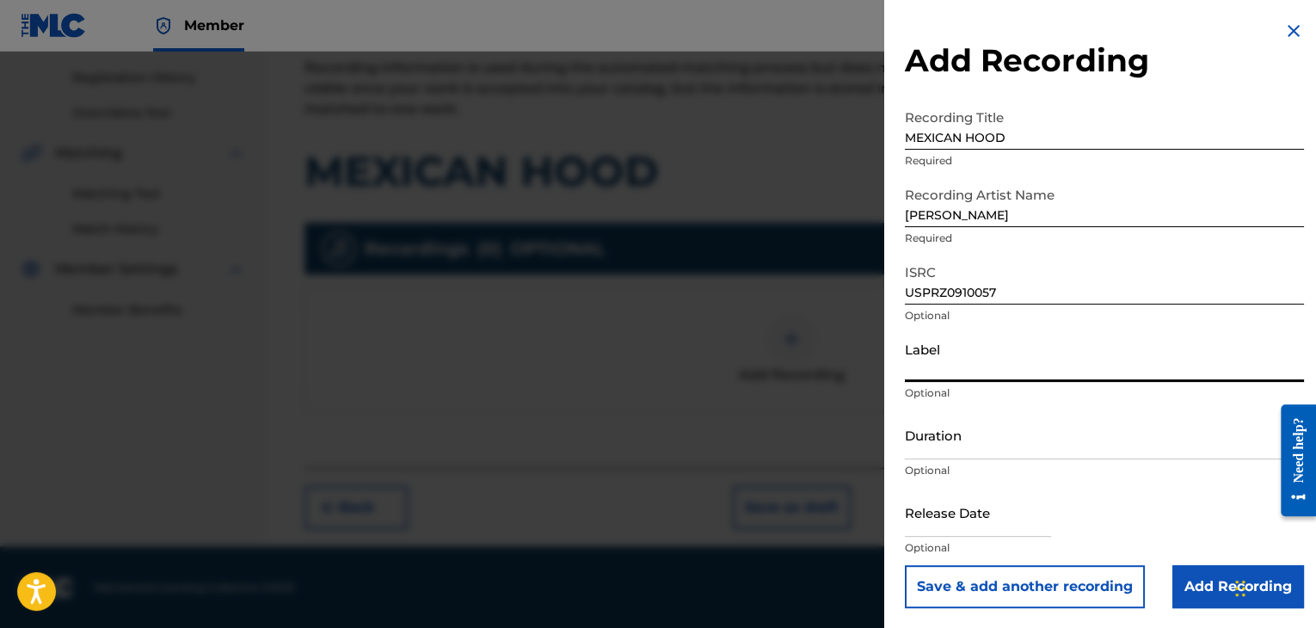
type input "Urban Kings Music Group"
click at [946, 452] on input "Duration" at bounding box center [1104, 434] width 399 height 49
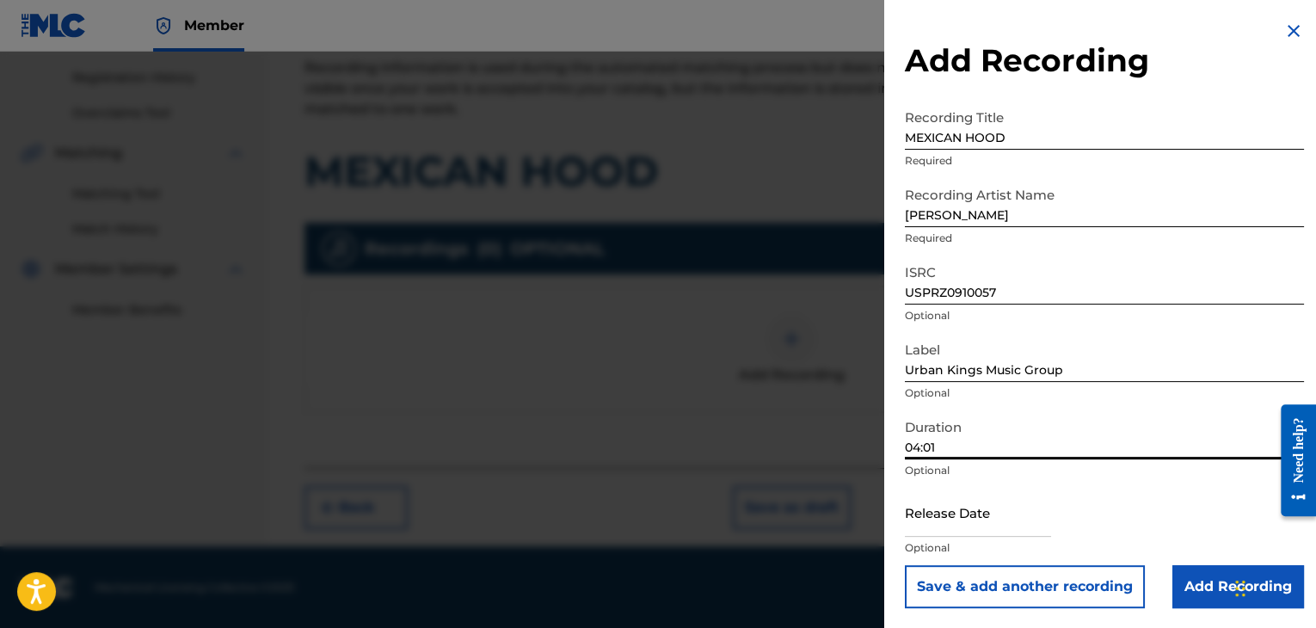
type input "04:01"
select select "7"
select select "2025"
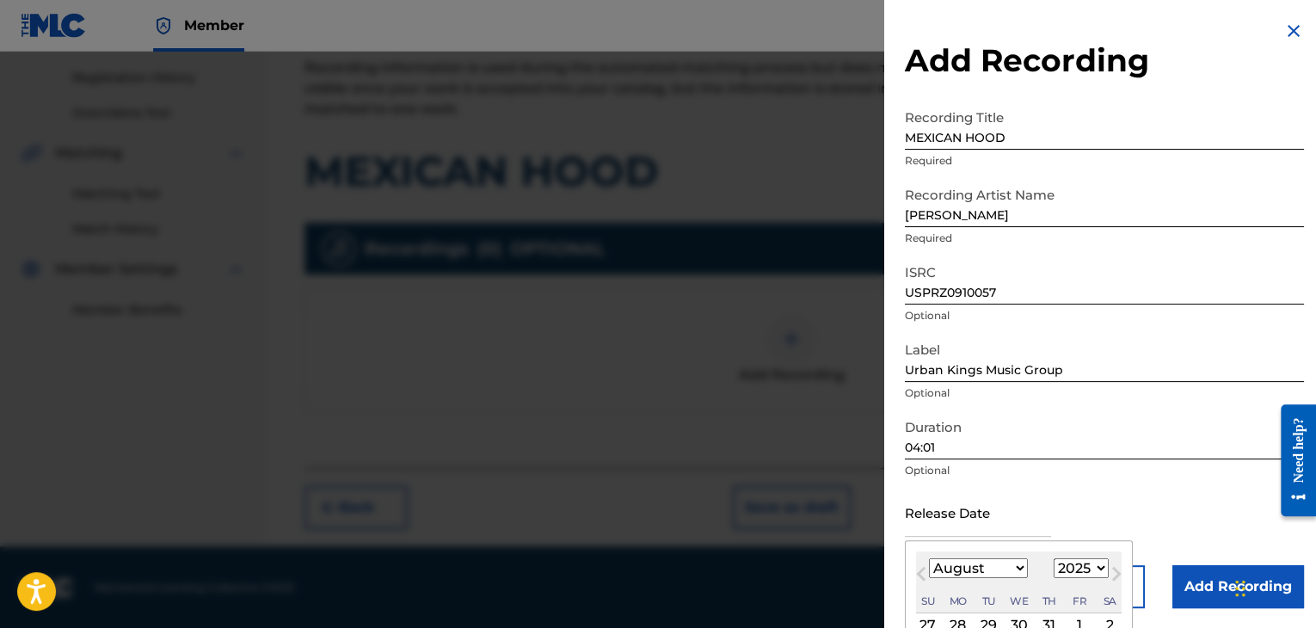
click at [995, 512] on input "text" at bounding box center [978, 512] width 146 height 49
type input "[DATE]"
select select "3"
select select "2009"
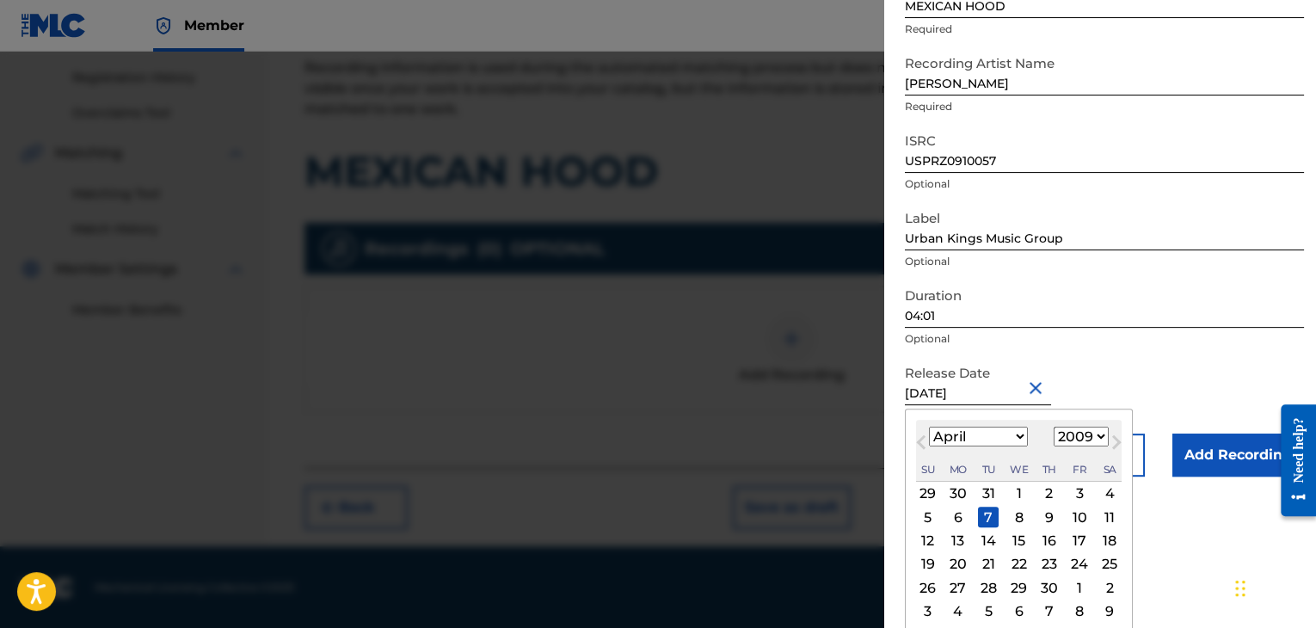
scroll to position [138, 0]
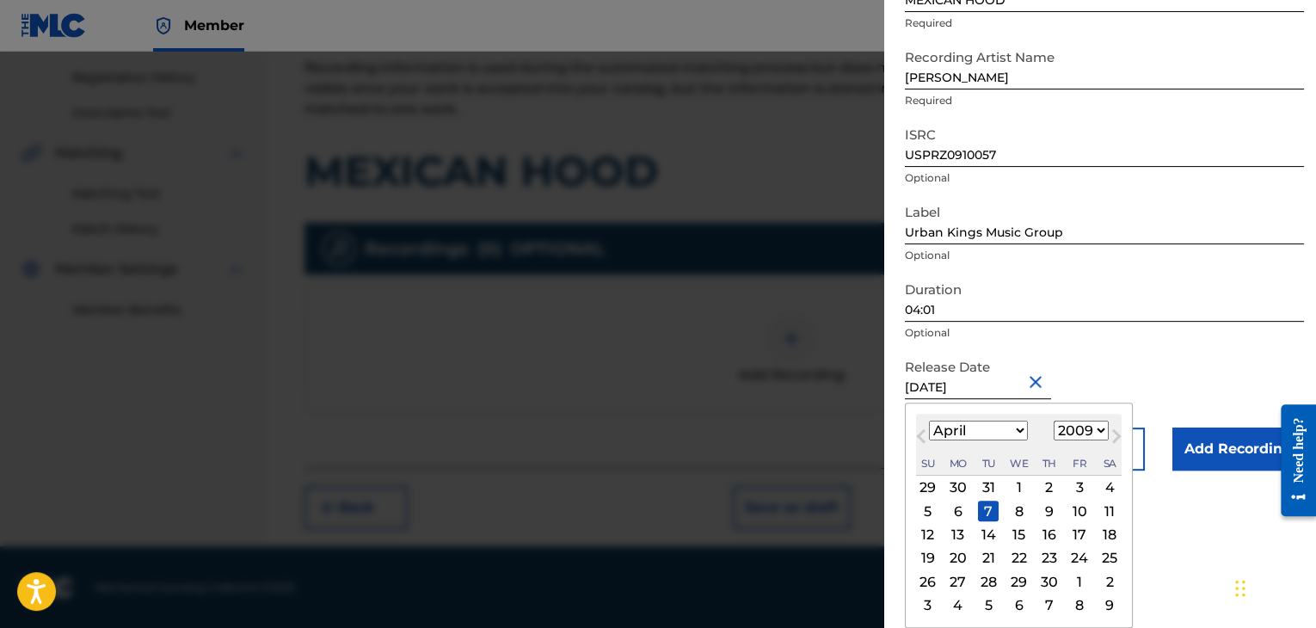
click at [951, 514] on div "6" at bounding box center [958, 511] width 21 height 21
type input "[DATE]"
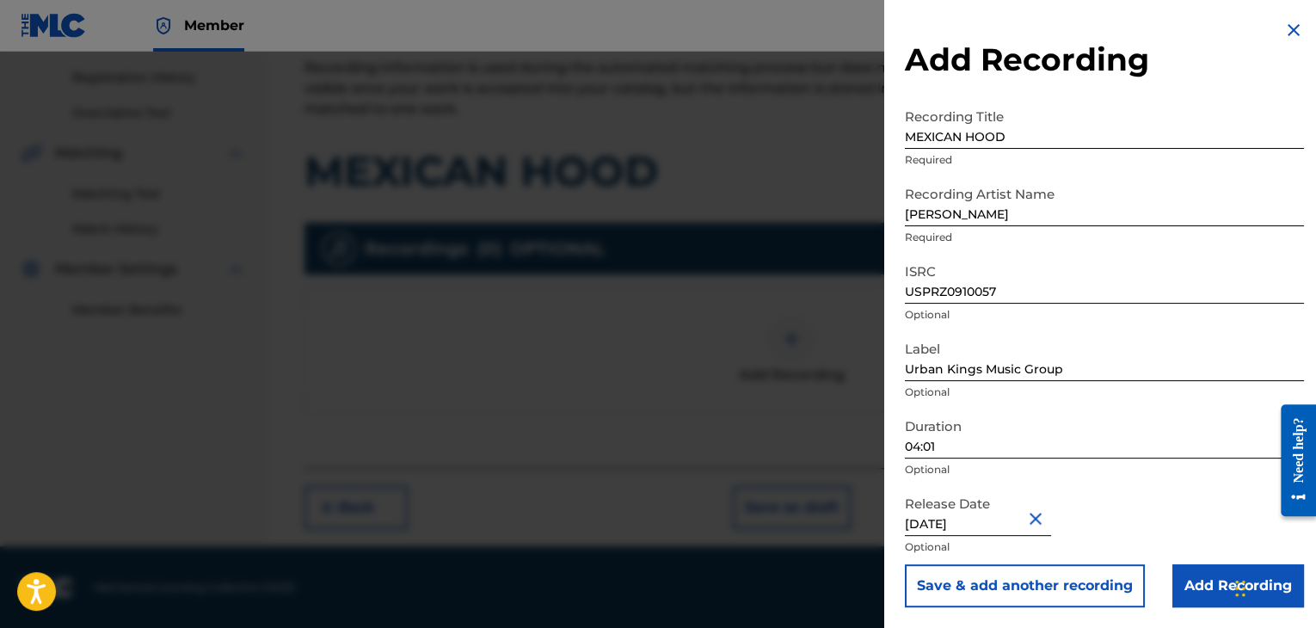
scroll to position [1, 0]
click at [1180, 588] on input "Add Recording" at bounding box center [1239, 585] width 132 height 43
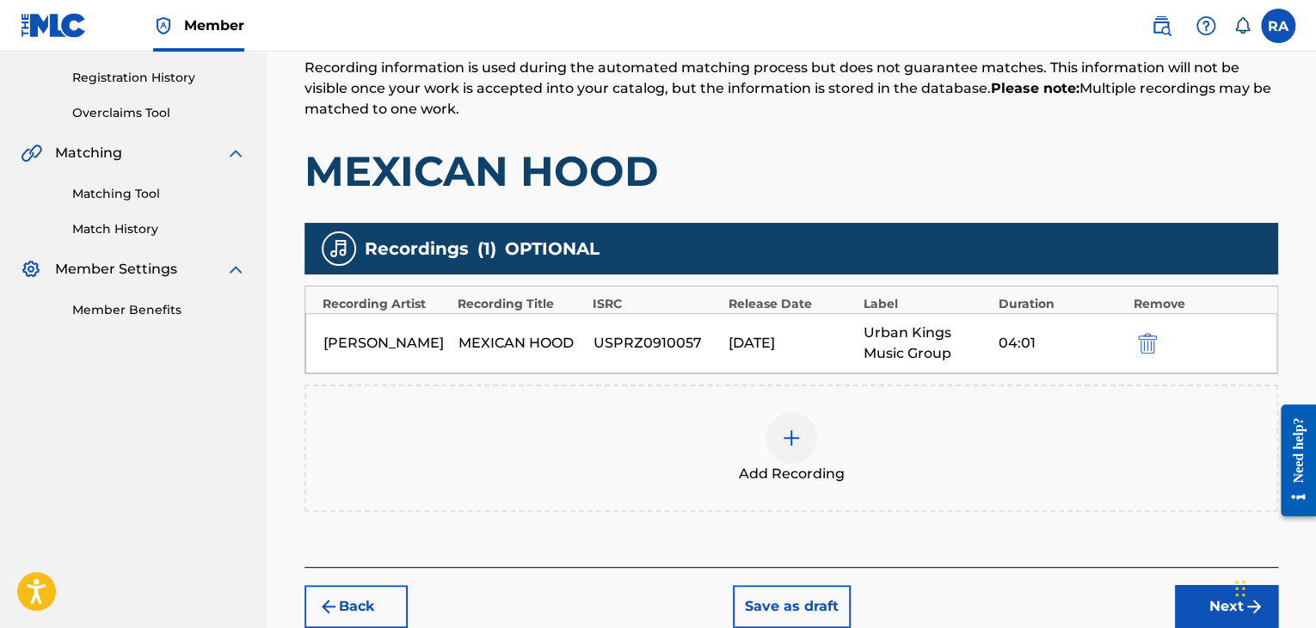
click at [1209, 608] on button "Next" at bounding box center [1226, 606] width 103 height 43
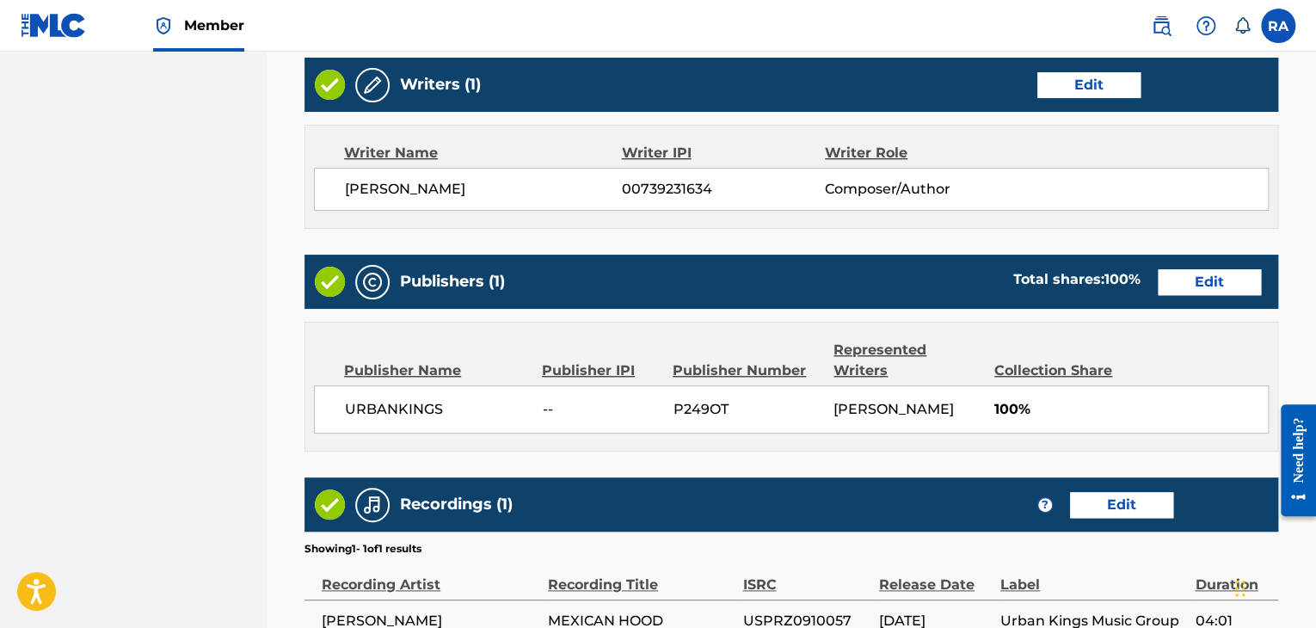
scroll to position [880, 0]
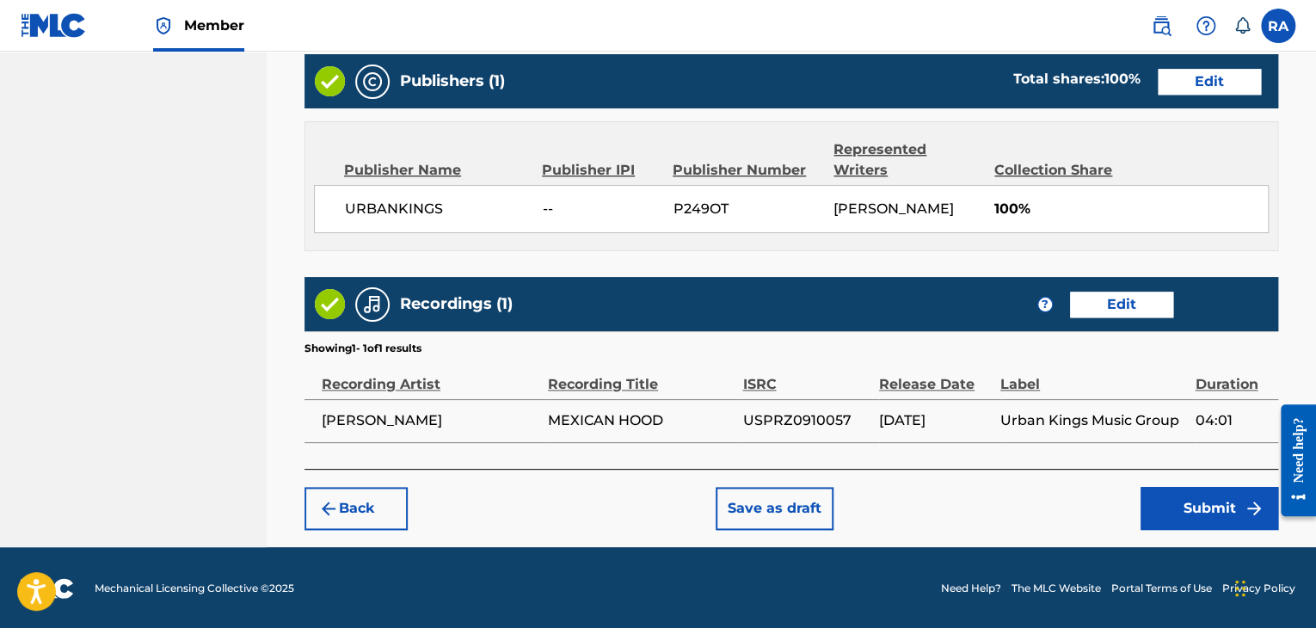
click at [1176, 497] on button "Submit" at bounding box center [1210, 508] width 138 height 43
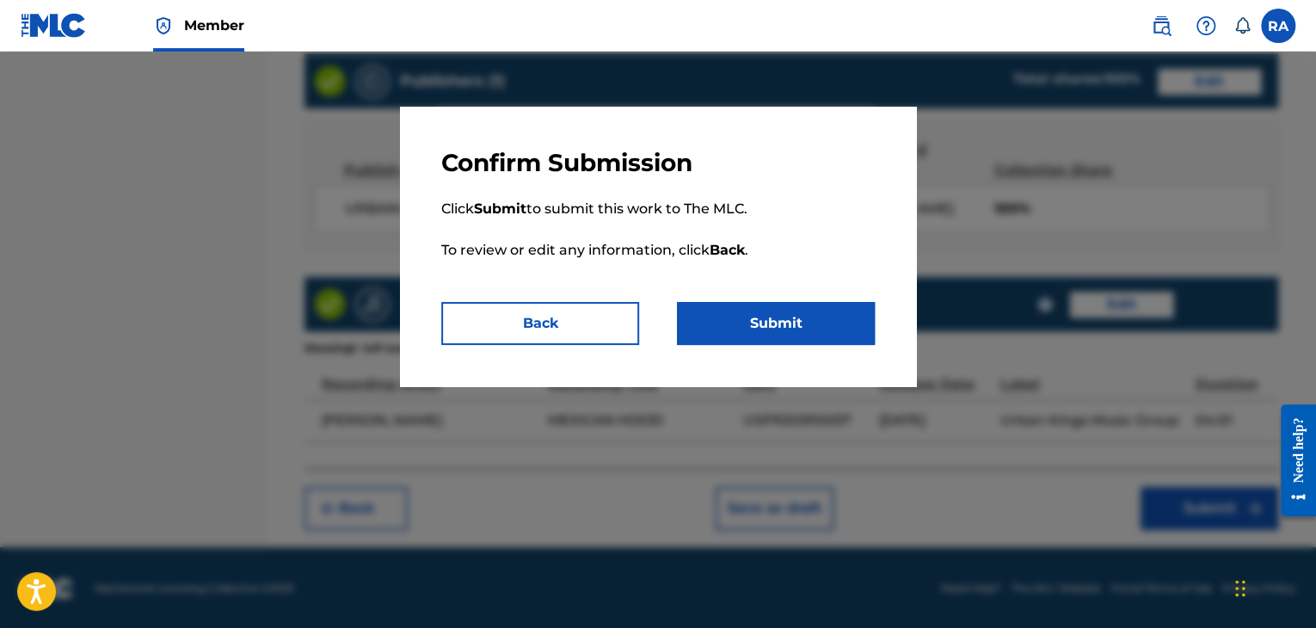
click at [777, 329] on button "Submit" at bounding box center [776, 323] width 198 height 43
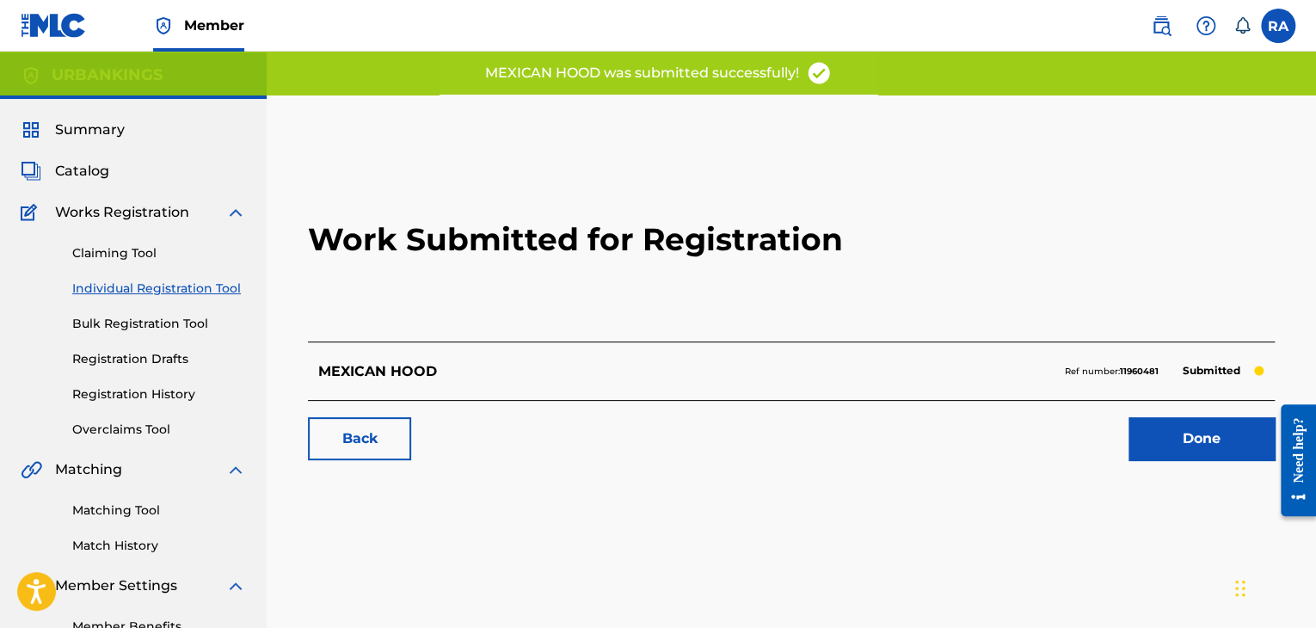
click at [1173, 438] on link "Done" at bounding box center [1202, 438] width 146 height 43
